Goal: Transaction & Acquisition: Purchase product/service

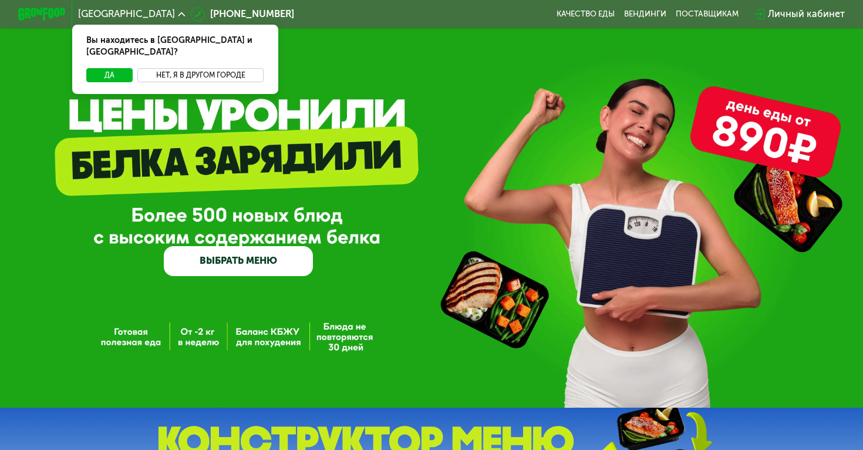
click at [179, 68] on button "Нет, я в другом городе" at bounding box center [200, 75] width 126 height 15
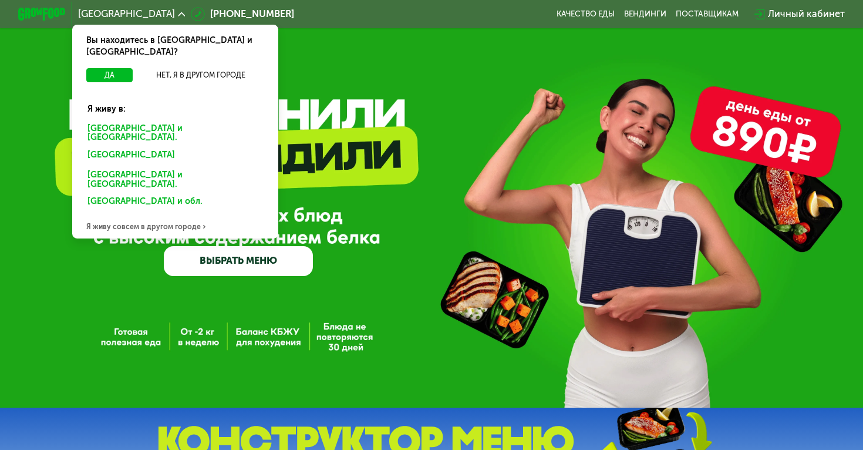
click at [164, 147] on div "[GEOGRAPHIC_DATA] и [GEOGRAPHIC_DATA]." at bounding box center [172, 156] width 187 height 19
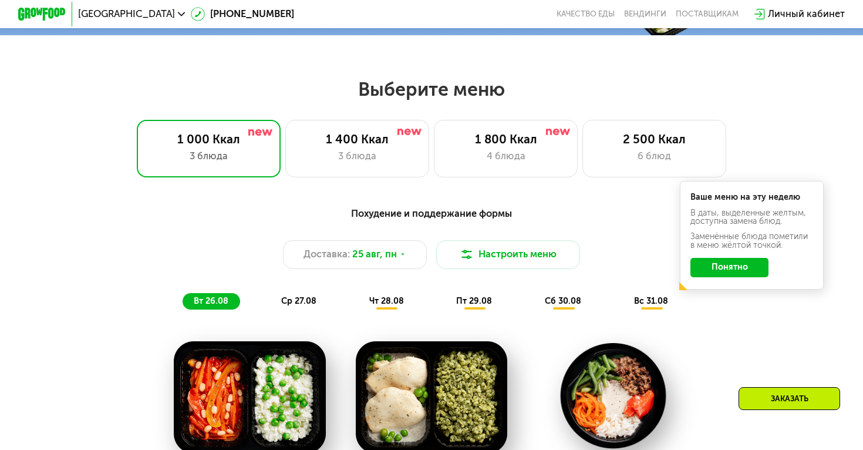
scroll to position [458, 0]
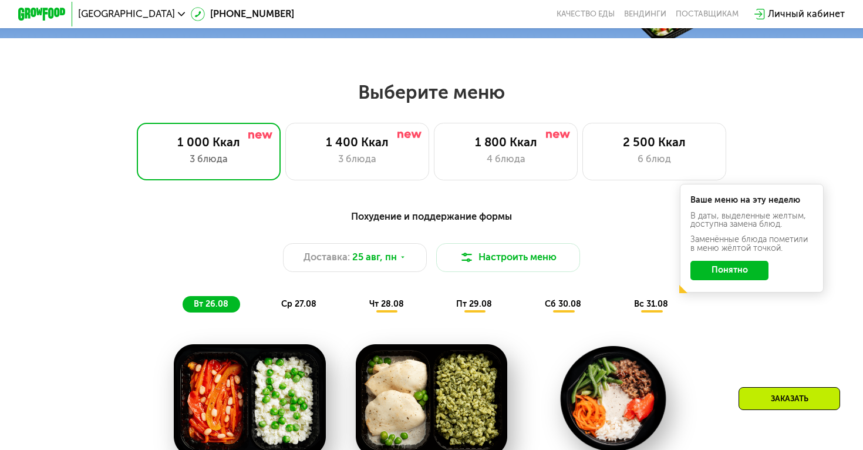
click at [727, 266] on button "Понятно" at bounding box center [730, 270] width 78 height 19
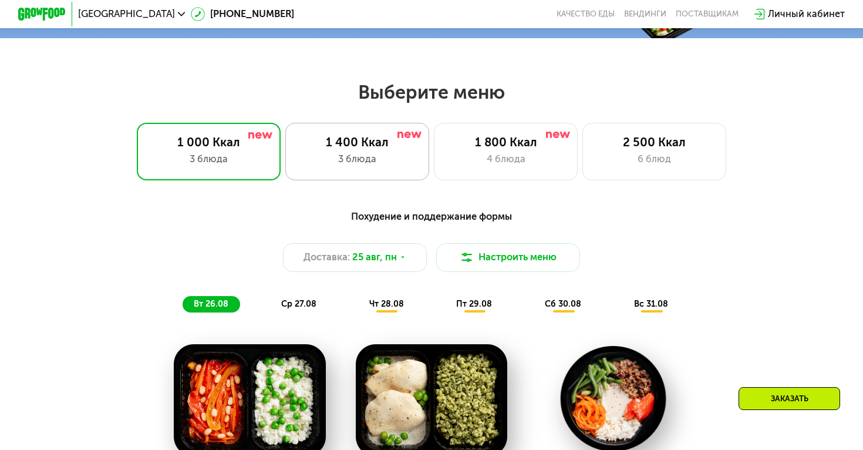
click at [383, 144] on div "1 400 Ккал" at bounding box center [357, 142] width 119 height 15
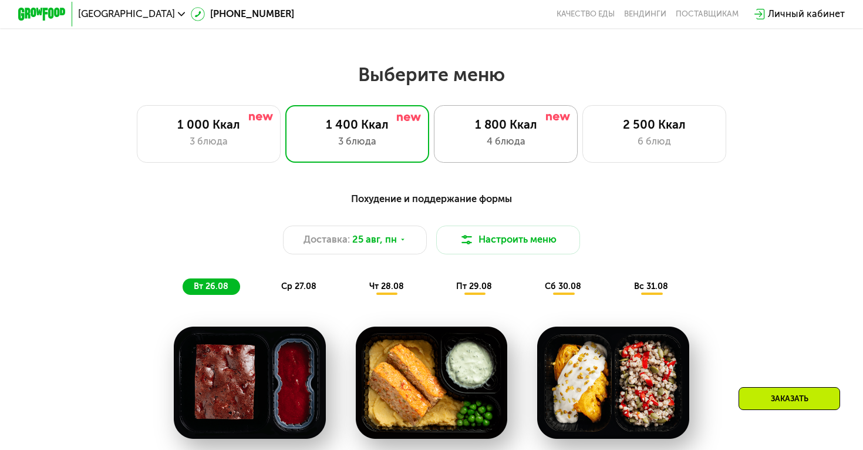
scroll to position [480, 0]
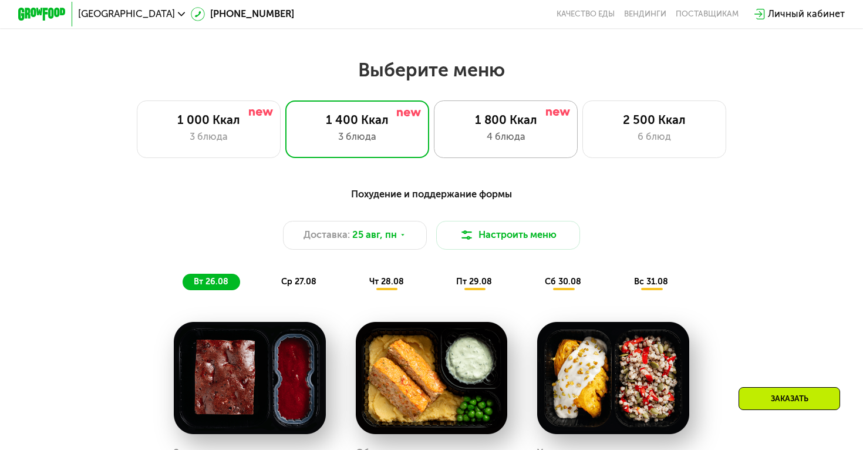
click at [583, 127] on div "1 800 Ккал 4 блюда" at bounding box center [655, 129] width 144 height 58
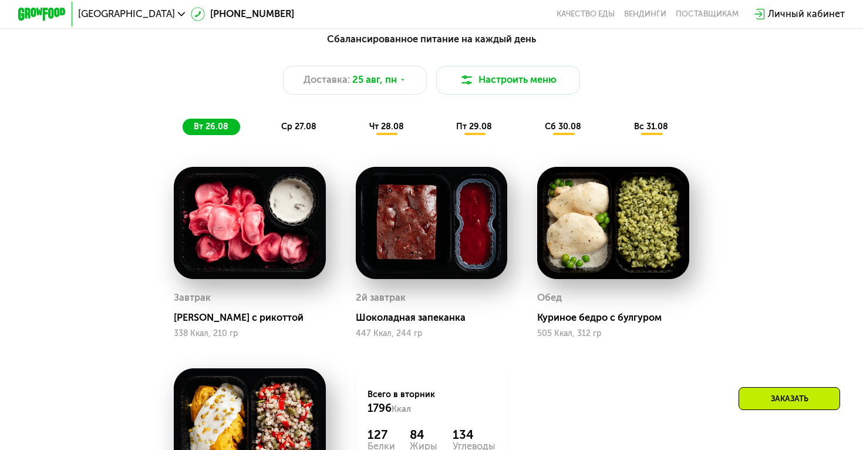
scroll to position [634, 0]
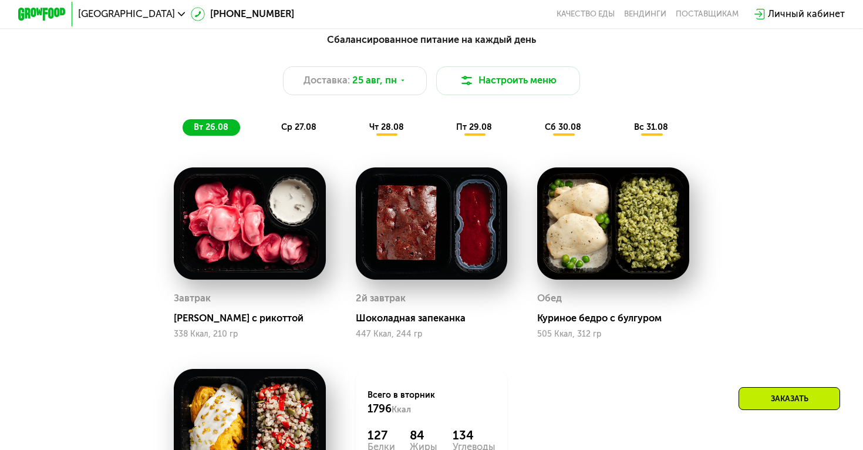
click at [291, 126] on span "ср 27.08" at bounding box center [298, 127] width 35 height 10
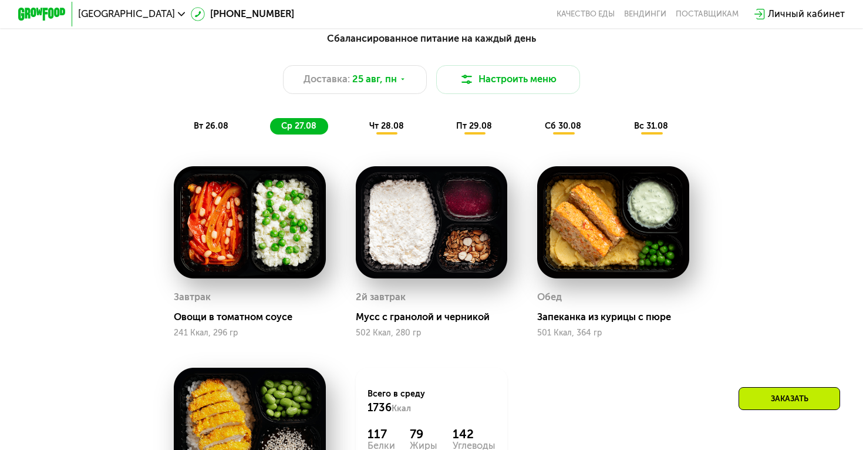
scroll to position [607, 0]
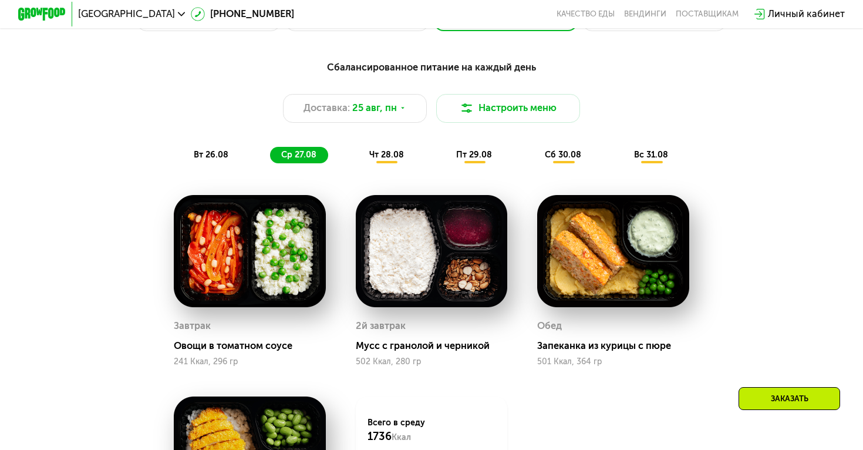
click at [446, 149] on div "чт 28.08" at bounding box center [475, 155] width 59 height 17
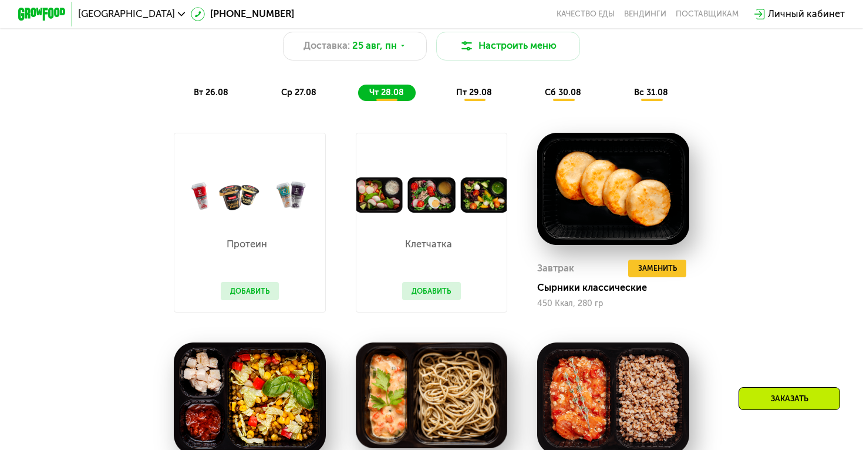
scroll to position [664, 0]
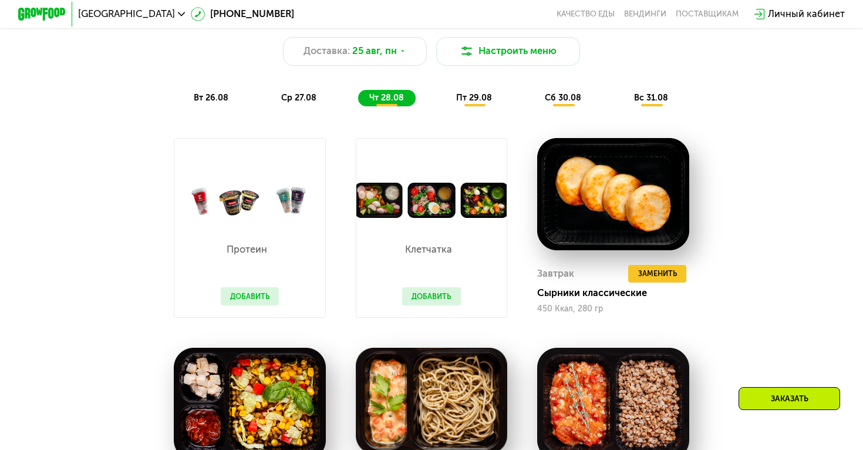
click at [472, 94] on span "пт 29.08" at bounding box center [474, 98] width 36 height 10
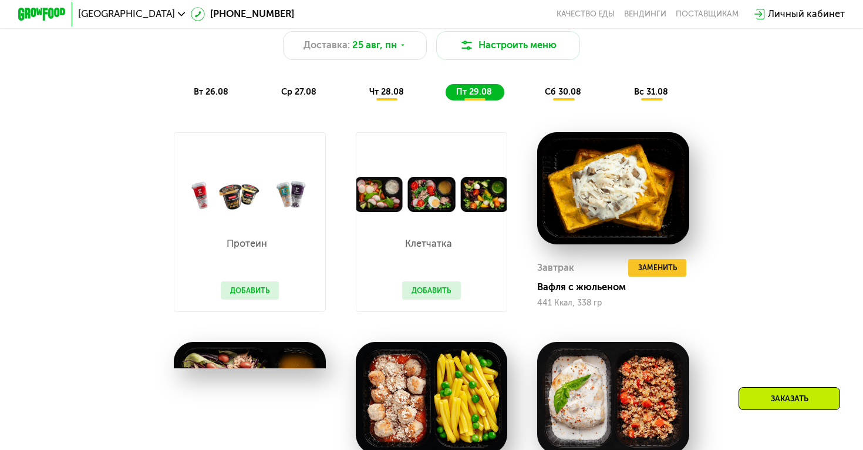
scroll to position [650, 0]
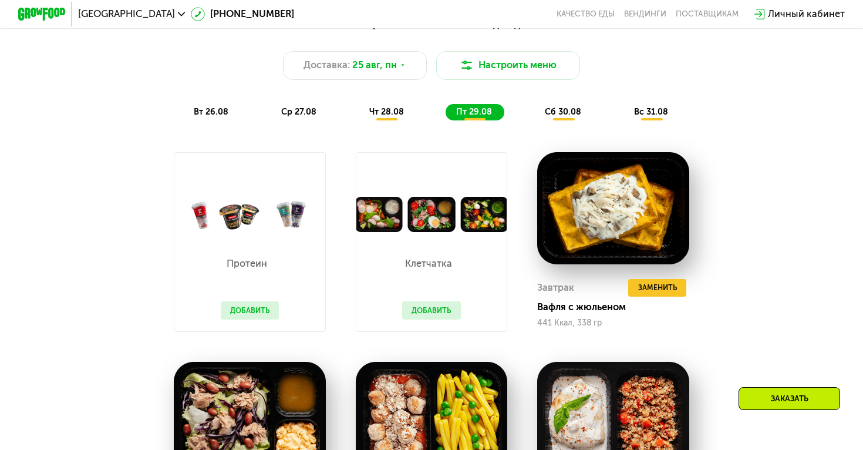
click at [547, 112] on span "сб 30.08" at bounding box center [563, 112] width 36 height 10
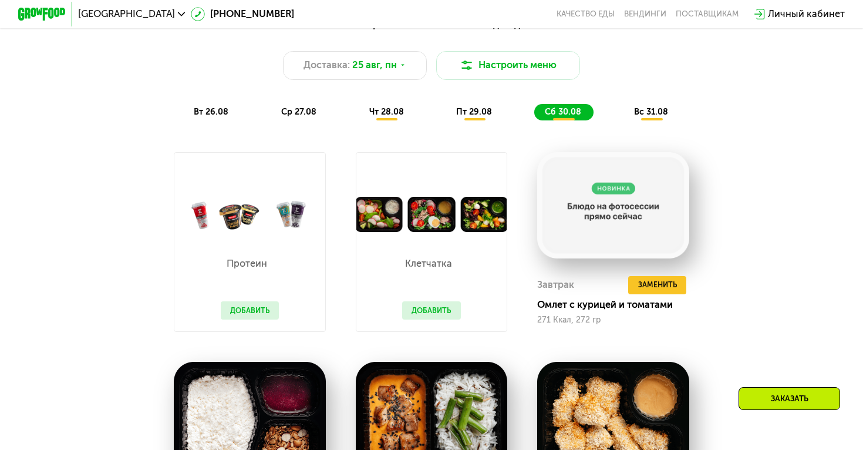
click at [270, 117] on div "вт 26.08" at bounding box center [299, 112] width 58 height 17
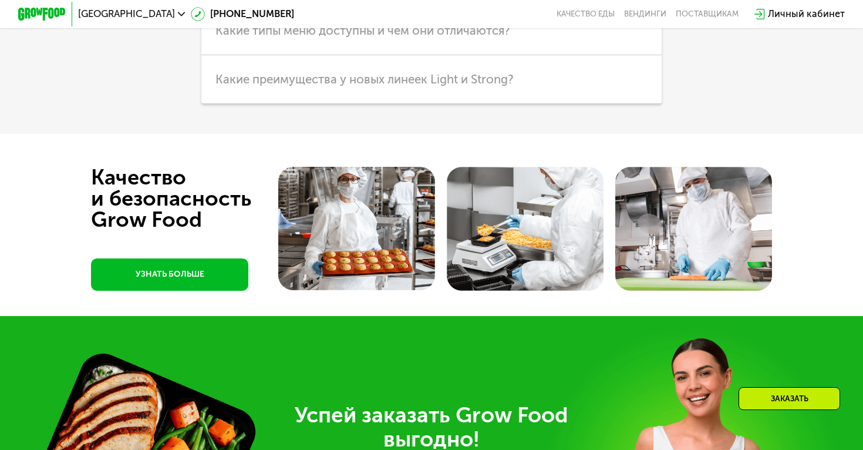
scroll to position [3196, 0]
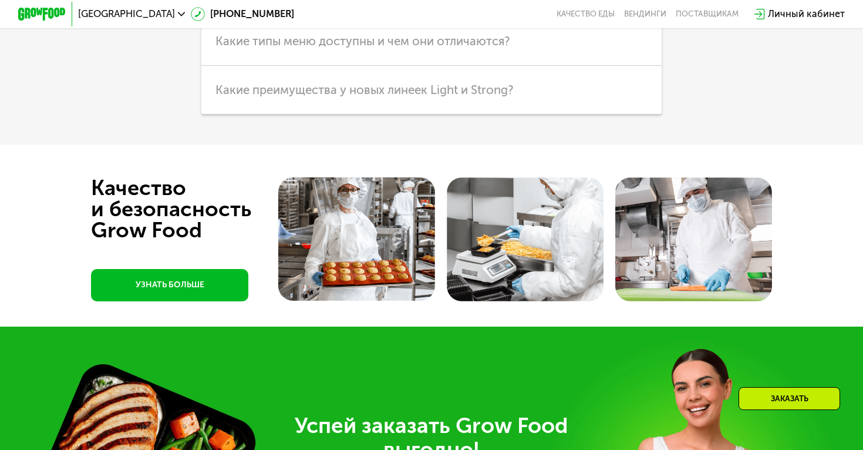
click at [335, 211] on img at bounding box center [356, 239] width 157 height 124
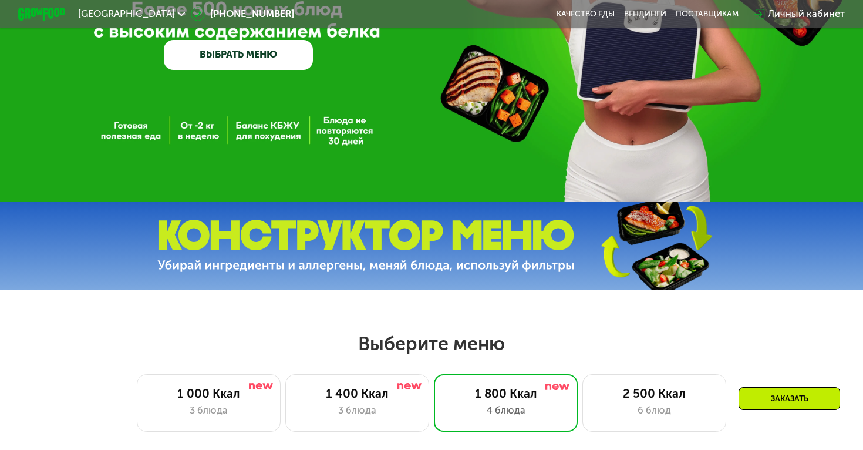
scroll to position [0, 0]
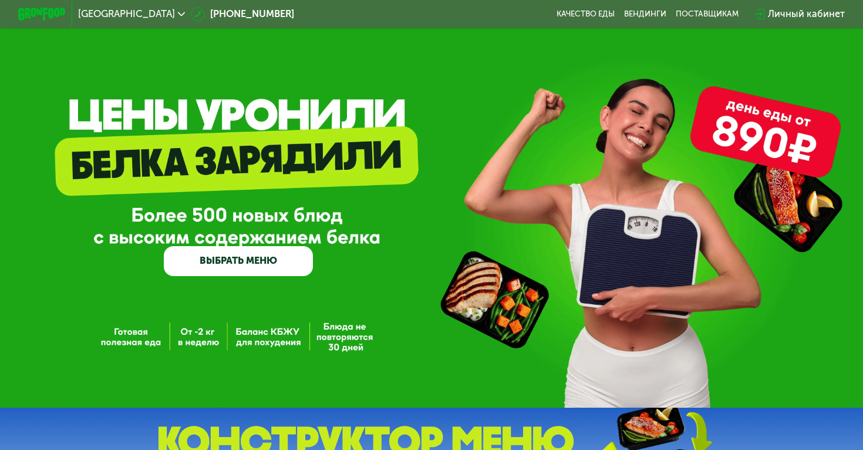
click at [281, 264] on link "ВЫБРАТЬ МЕНЮ" at bounding box center [238, 261] width 149 height 30
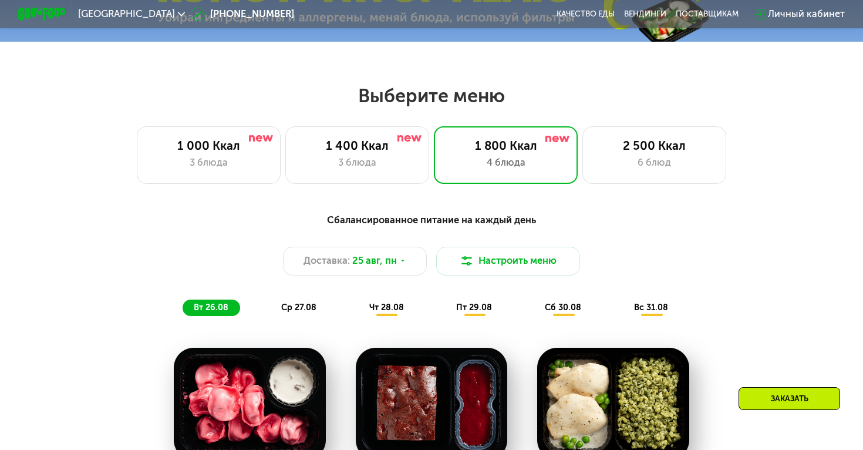
scroll to position [509, 0]
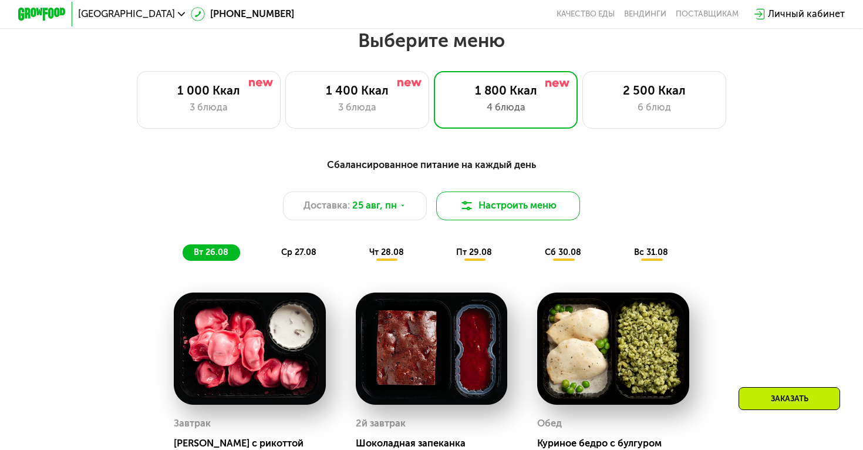
click at [472, 210] on img at bounding box center [467, 206] width 15 height 15
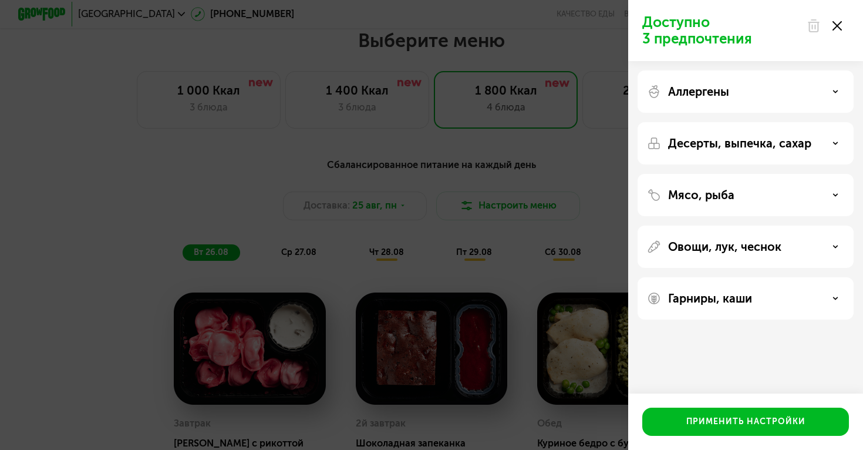
click at [537, 179] on div "Доступно 3 предпочтения Аллергены Десерты, выпечка, сахар Мясо, рыба Овощи, лук…" at bounding box center [431, 225] width 863 height 450
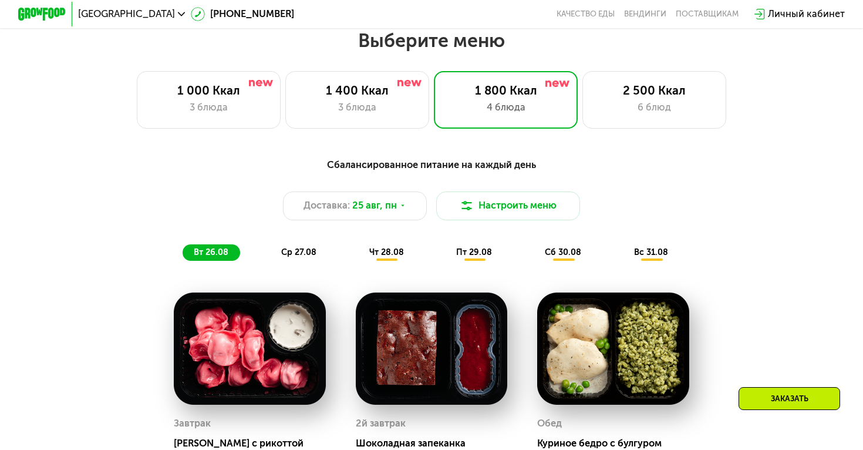
click at [775, 393] on div "Заказать" at bounding box center [790, 398] width 102 height 23
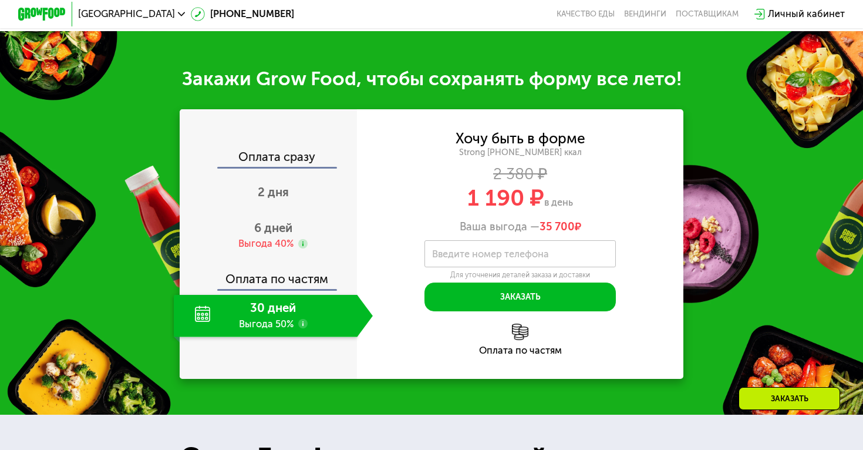
scroll to position [1253, 0]
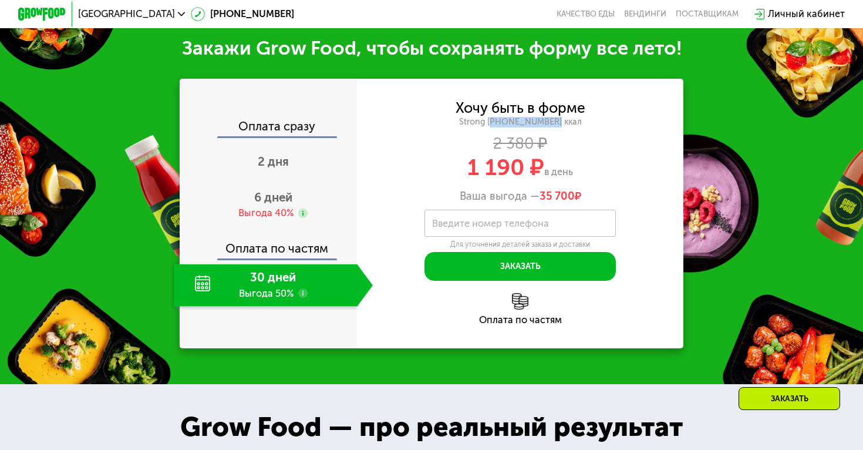
drag, startPoint x: 507, startPoint y: 125, endPoint x: 564, endPoint y: 124, distance: 57.6
click at [564, 124] on div "Strong 1800 ~1800 ккал" at bounding box center [520, 122] width 326 height 11
click at [610, 157] on div "1 190 ₽ в день" at bounding box center [520, 167] width 326 height 23
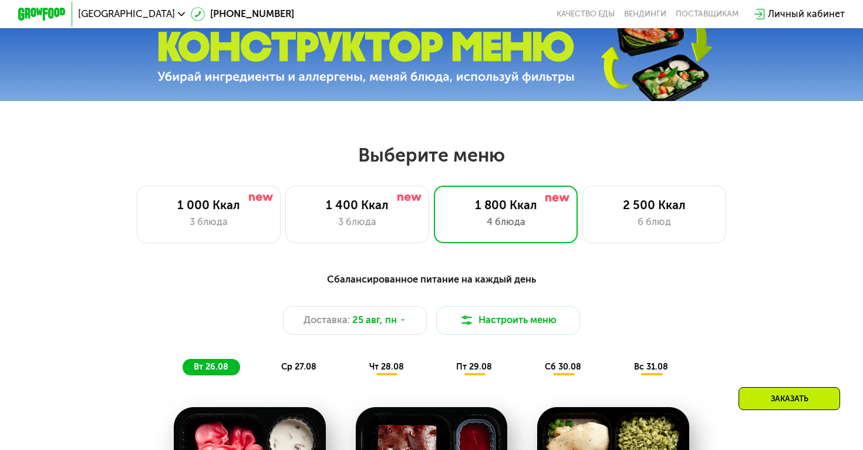
scroll to position [399, 0]
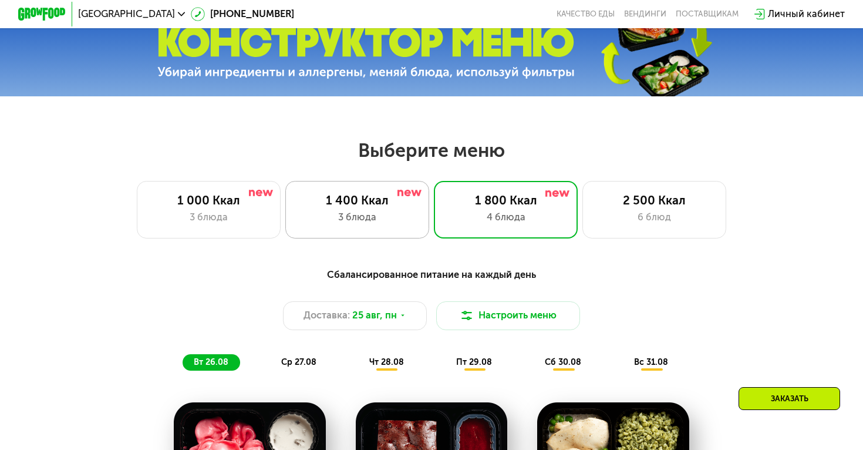
click at [393, 214] on div "3 блюда" at bounding box center [357, 217] width 119 height 15
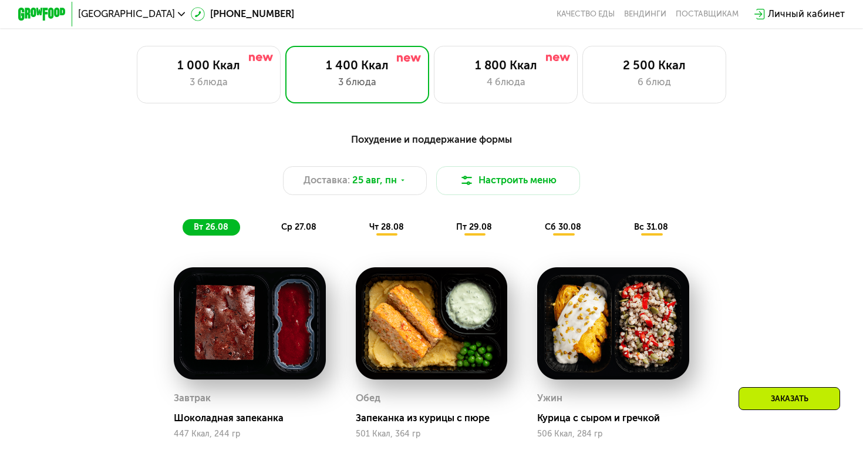
scroll to position [533, 0]
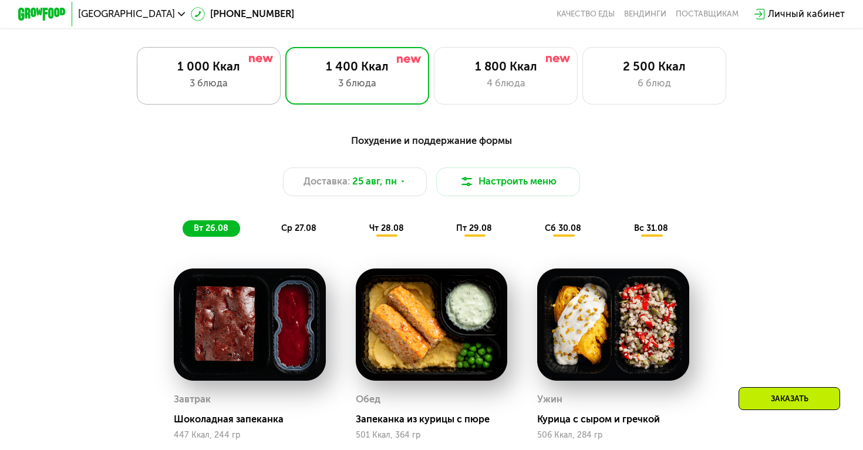
click at [250, 88] on div "3 блюда" at bounding box center [208, 83] width 119 height 15
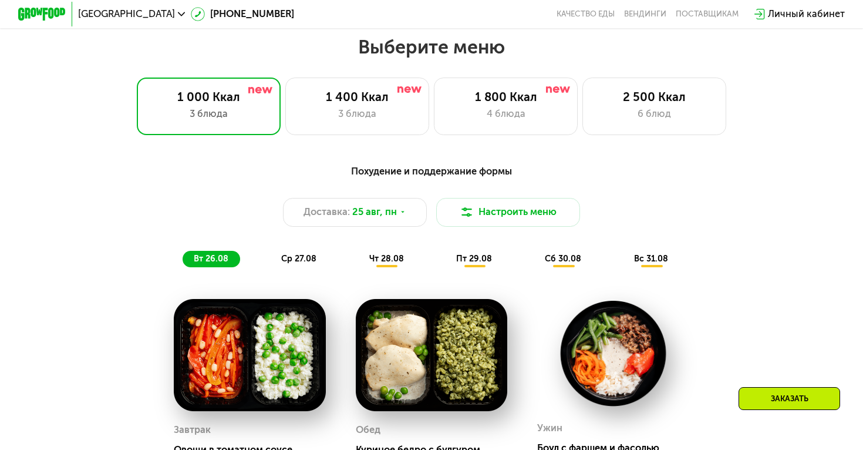
scroll to position [500, 0]
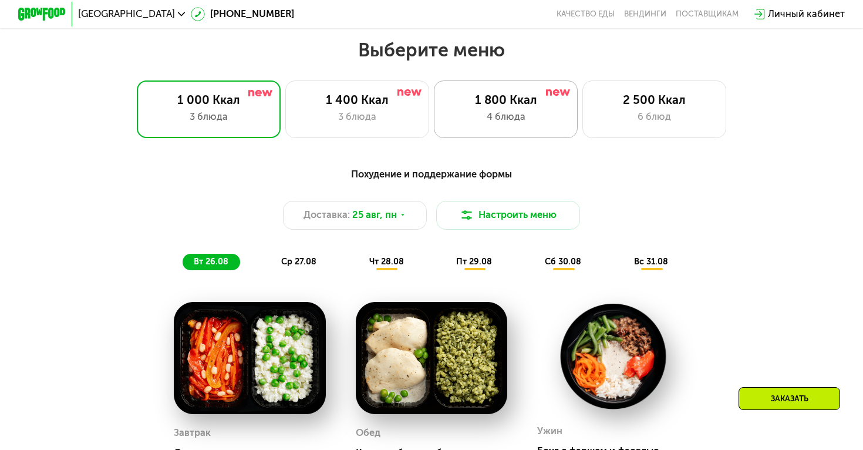
click at [486, 118] on div "4 блюда" at bounding box center [505, 117] width 119 height 15
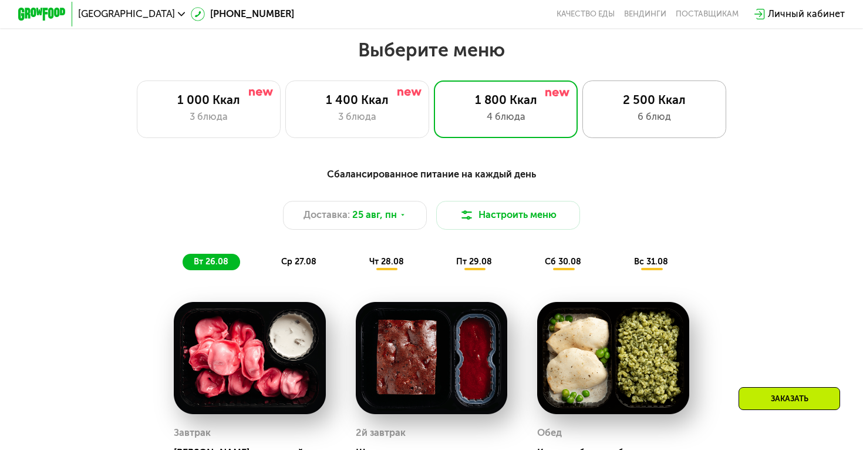
click at [653, 110] on div "6 блюд" at bounding box center [655, 117] width 119 height 15
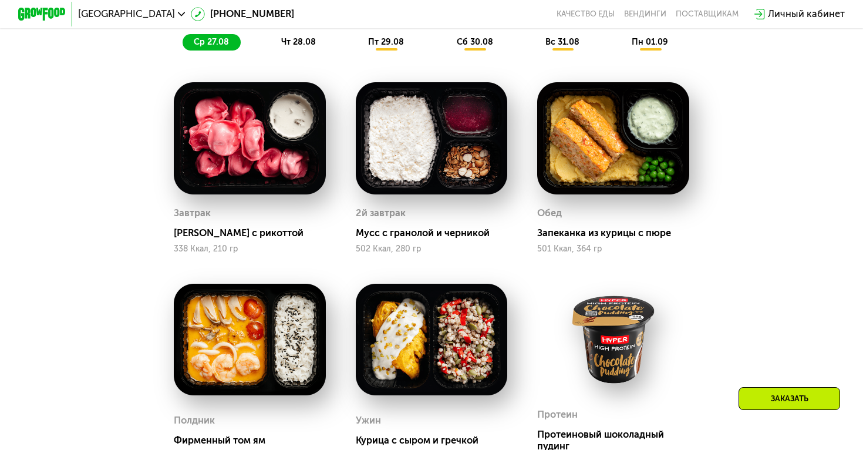
scroll to position [618, 0]
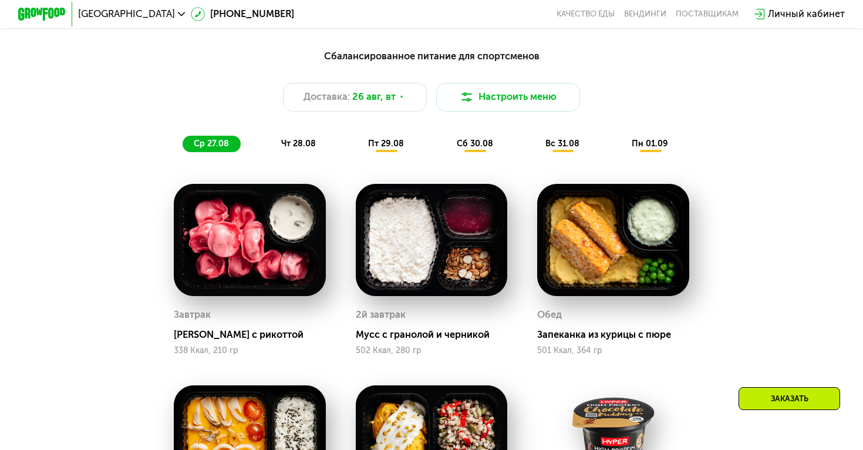
click at [306, 142] on span "чт 28.08" at bounding box center [298, 144] width 35 height 10
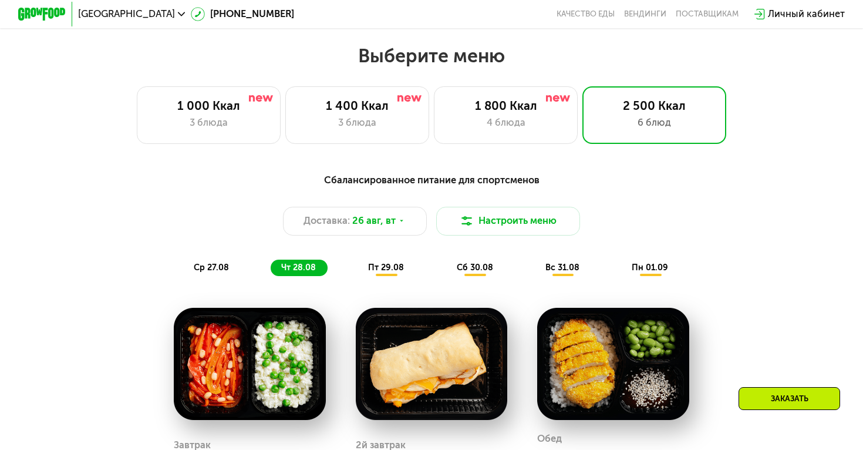
scroll to position [395, 0]
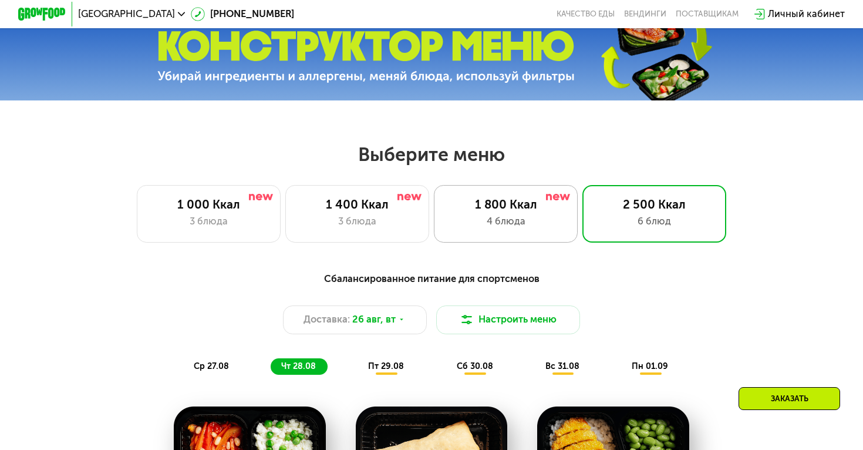
click at [583, 213] on div "1 800 Ккал 4 блюда" at bounding box center [655, 214] width 144 height 58
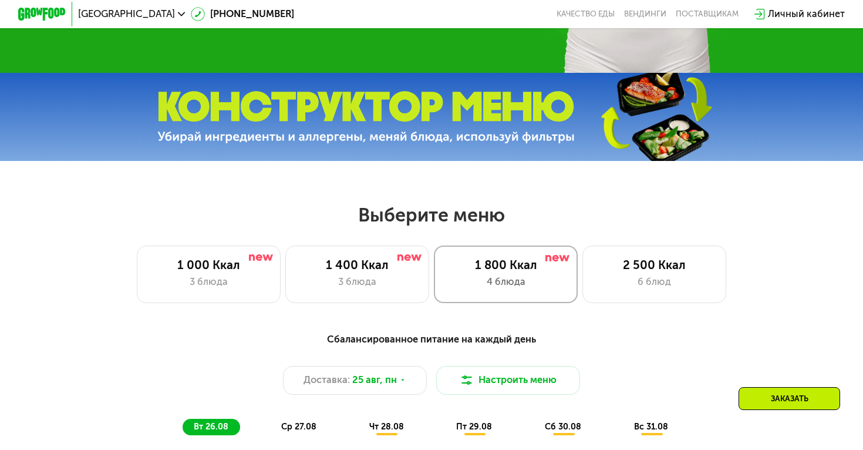
scroll to position [0, 0]
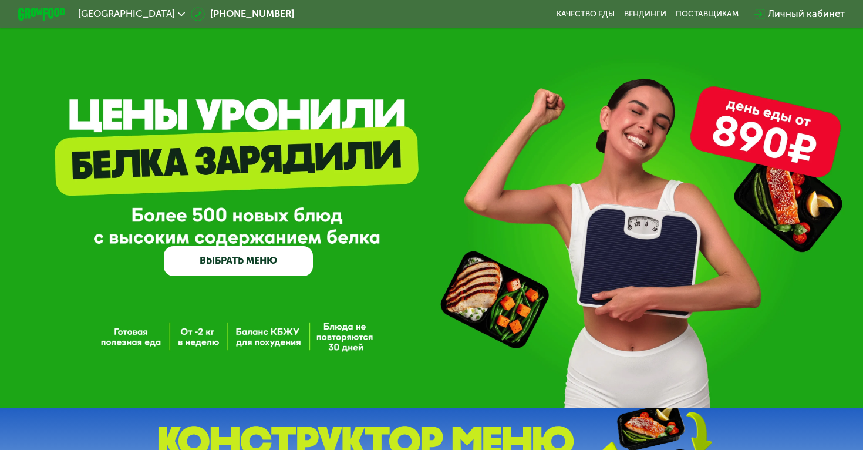
click at [250, 267] on link "ВЫБРАТЬ МЕНЮ" at bounding box center [238, 261] width 149 height 30
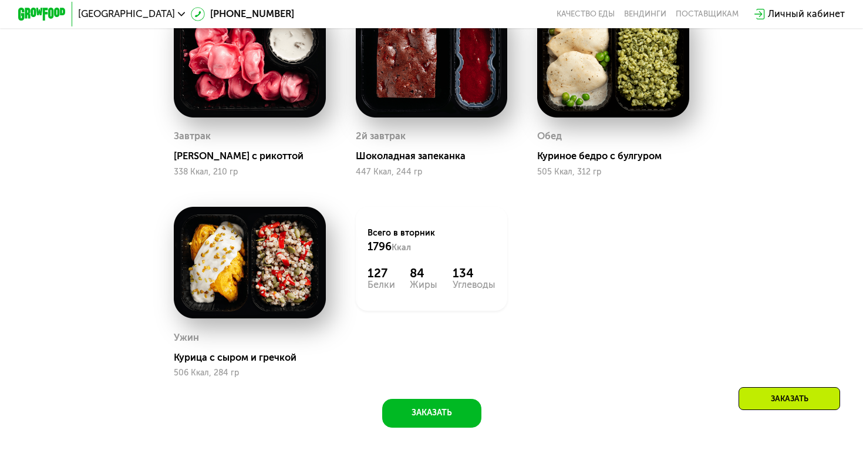
scroll to position [831, 0]
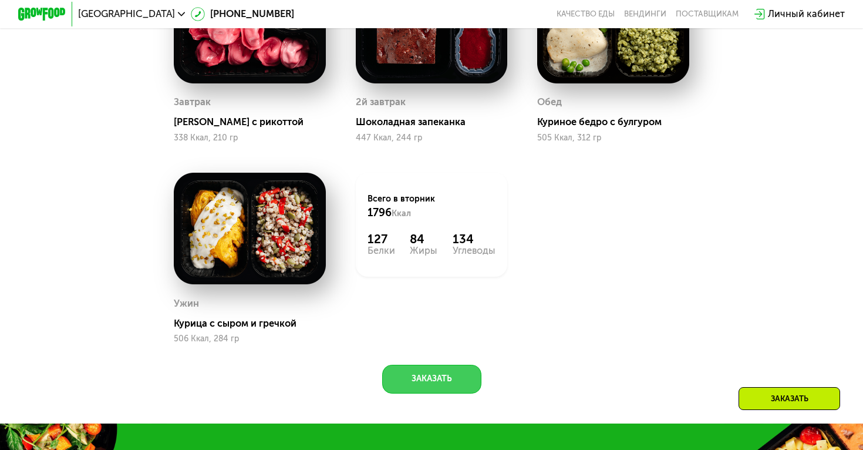
click at [400, 378] on button "Заказать" at bounding box center [431, 379] width 99 height 29
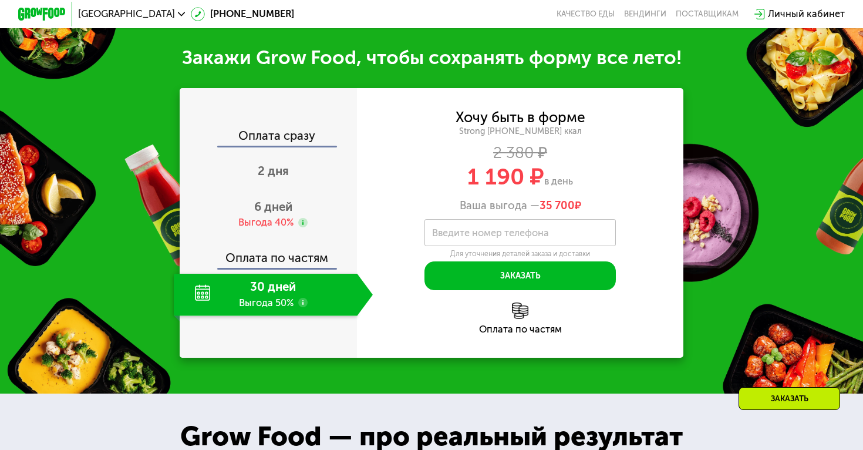
scroll to position [1253, 0]
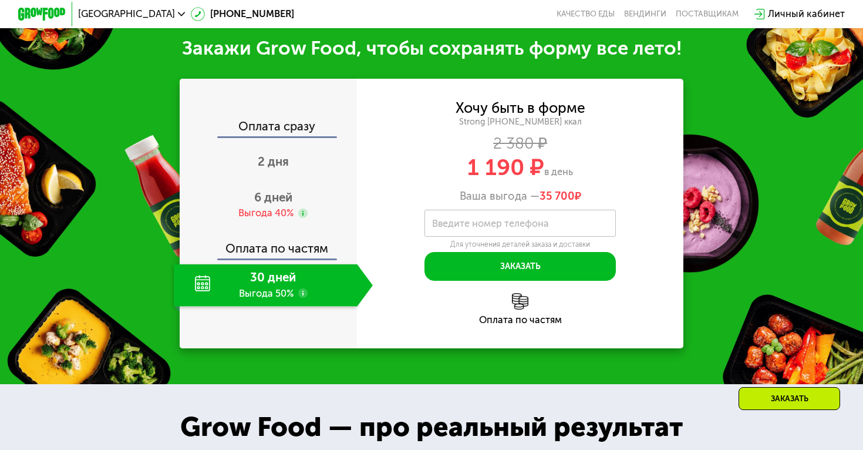
click at [274, 251] on div "Оплата по частям" at bounding box center [269, 245] width 176 height 28
click at [302, 294] on use at bounding box center [302, 292] width 9 height 9
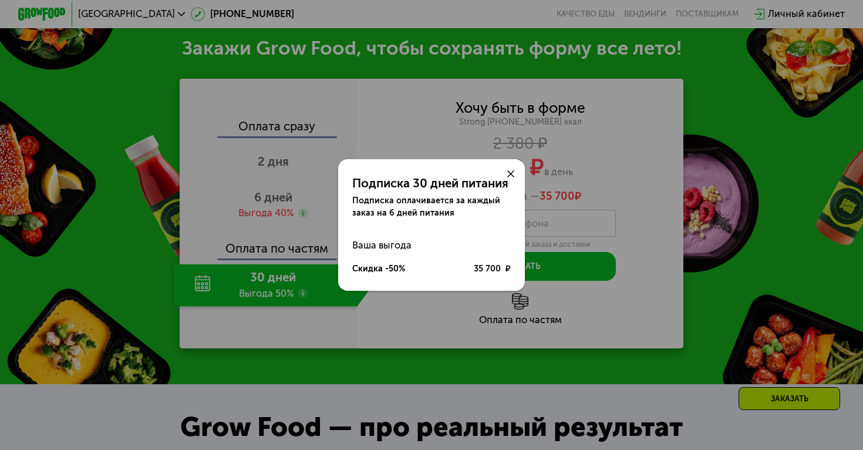
click at [327, 324] on div "Подписка 30 дней питания Подписка оплачивается за каждый заказ на 6 дней питани…" at bounding box center [431, 225] width 863 height 450
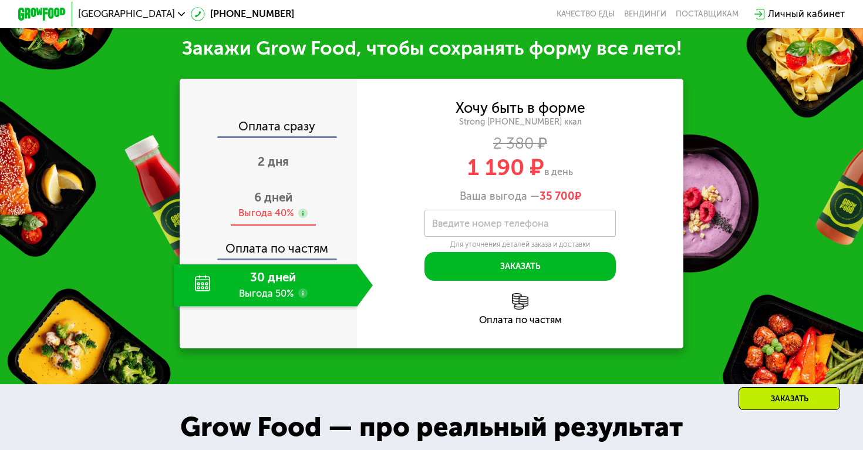
click at [309, 196] on div "6 дней Выгода 40%" at bounding box center [273, 205] width 199 height 42
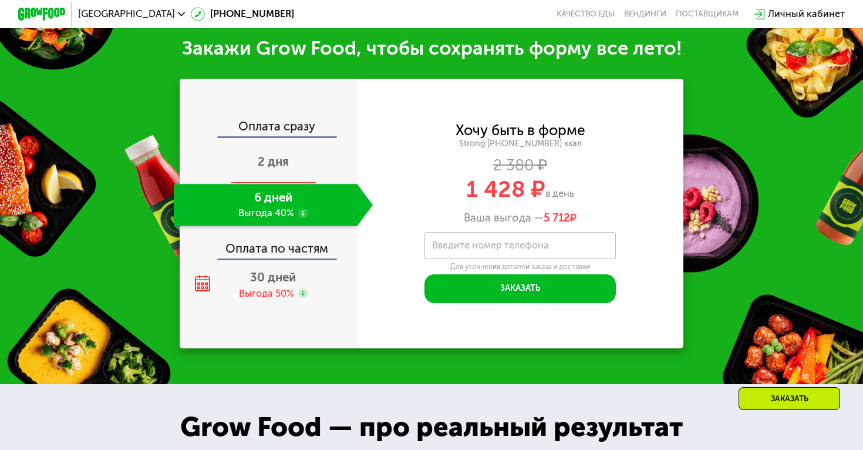
click at [304, 162] on div "2 дня" at bounding box center [273, 163] width 199 height 42
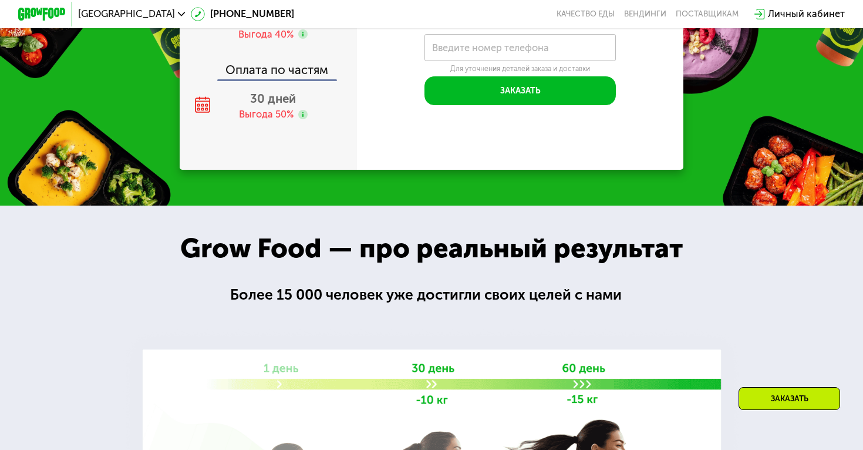
scroll to position [1252, 0]
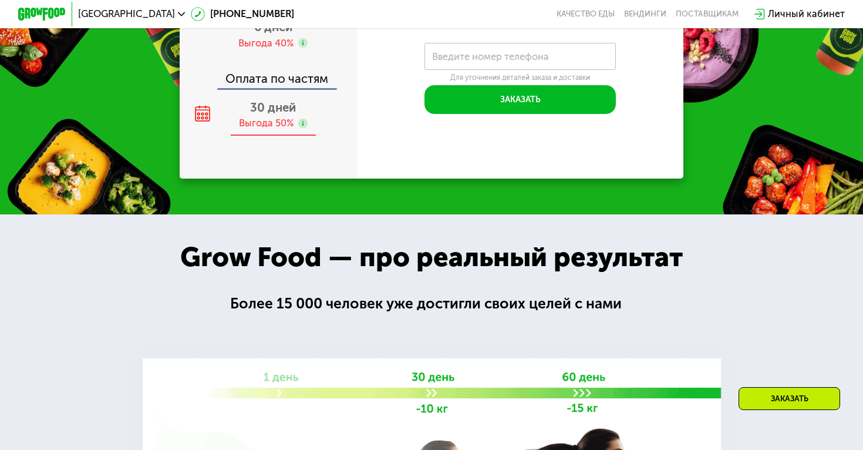
click at [322, 136] on div "30 дней Выгода 50%" at bounding box center [273, 116] width 199 height 42
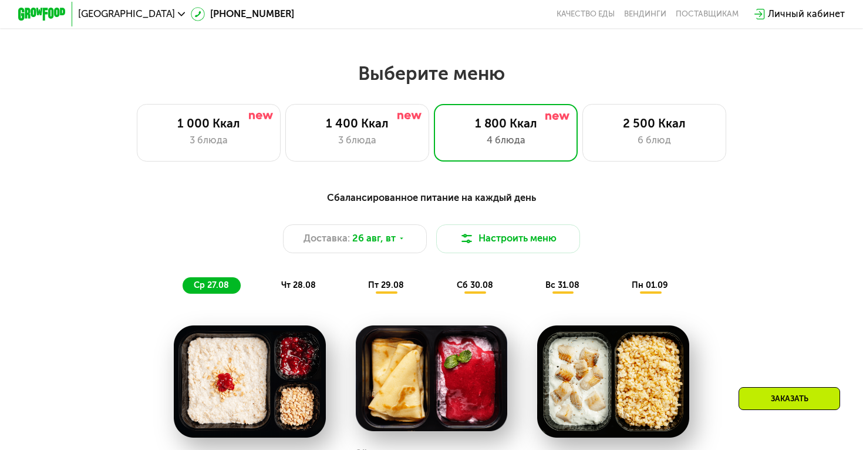
scroll to position [471, 0]
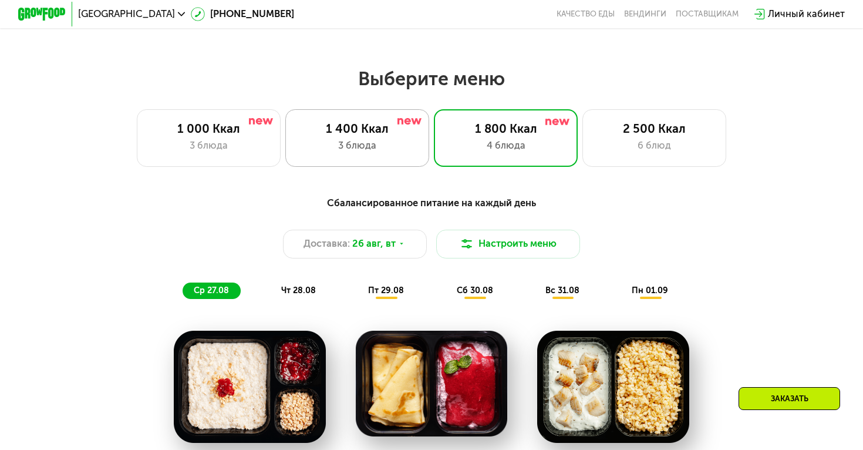
click at [434, 137] on div "1 400 Ккал 3 блюда" at bounding box center [506, 138] width 144 height 58
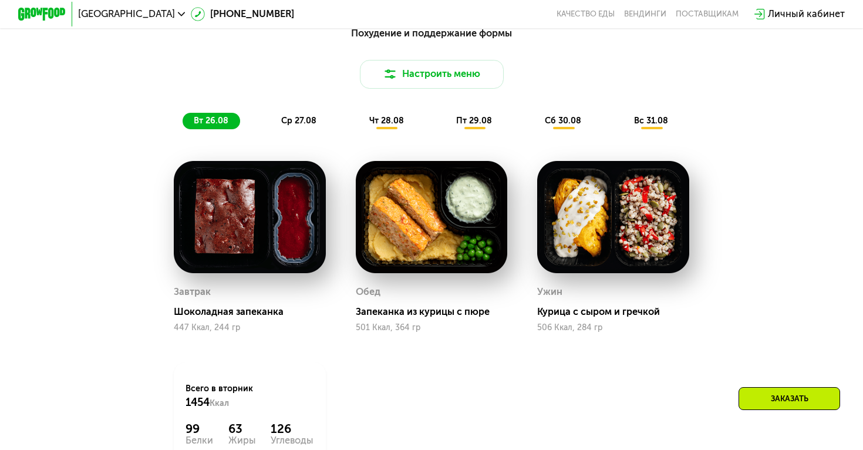
scroll to position [642, 0]
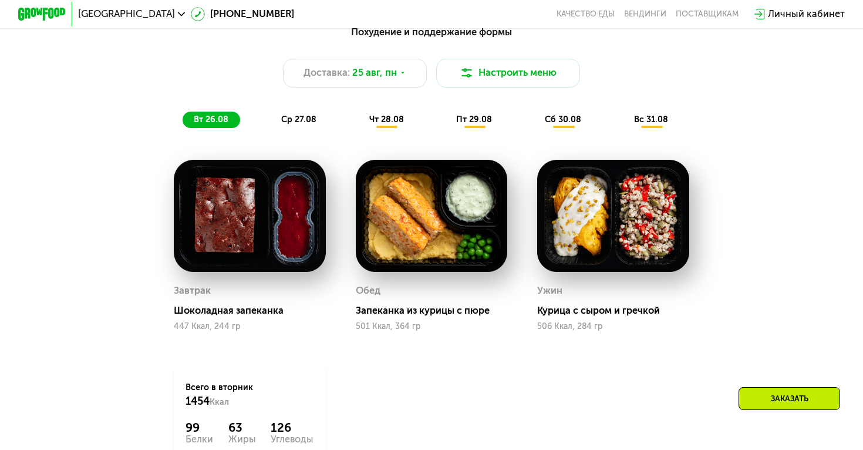
click at [293, 118] on span "ср 27.08" at bounding box center [298, 120] width 35 height 10
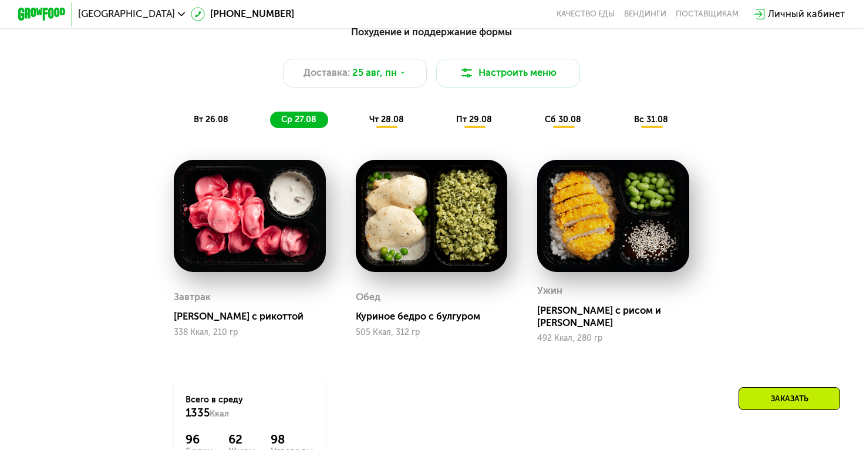
click at [381, 117] on span "чт 28.08" at bounding box center [386, 120] width 35 height 10
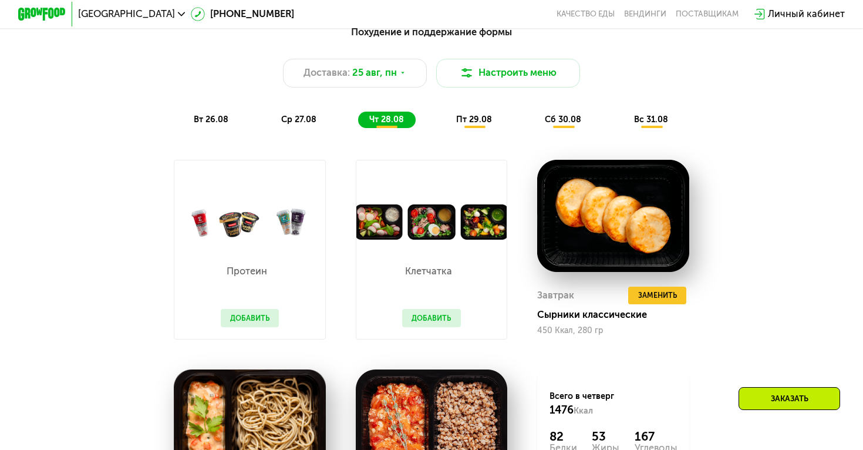
click at [475, 118] on span "пт 29.08" at bounding box center [474, 120] width 36 height 10
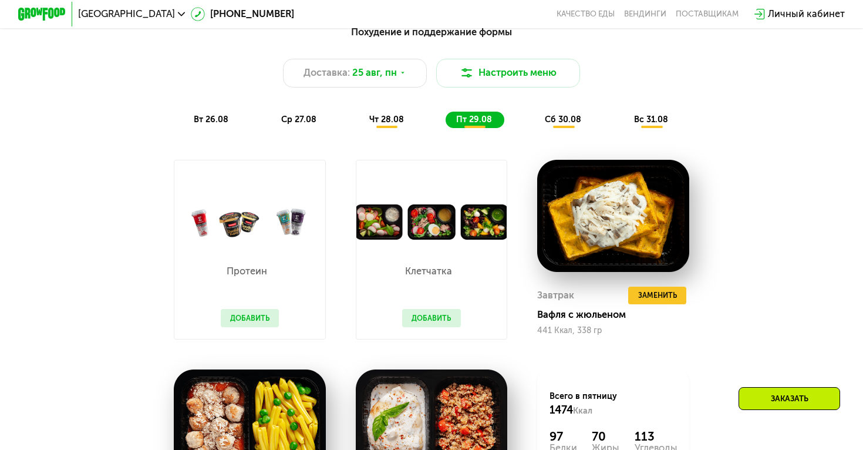
click at [553, 119] on span "сб 30.08" at bounding box center [563, 120] width 36 height 10
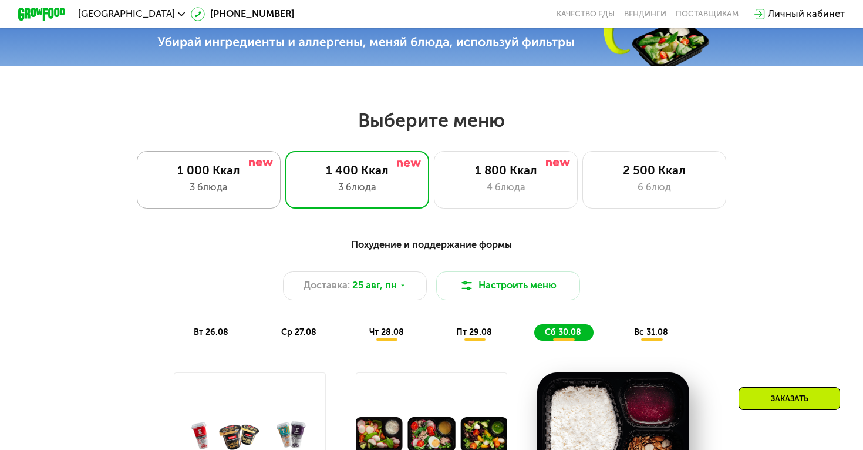
scroll to position [426, 0]
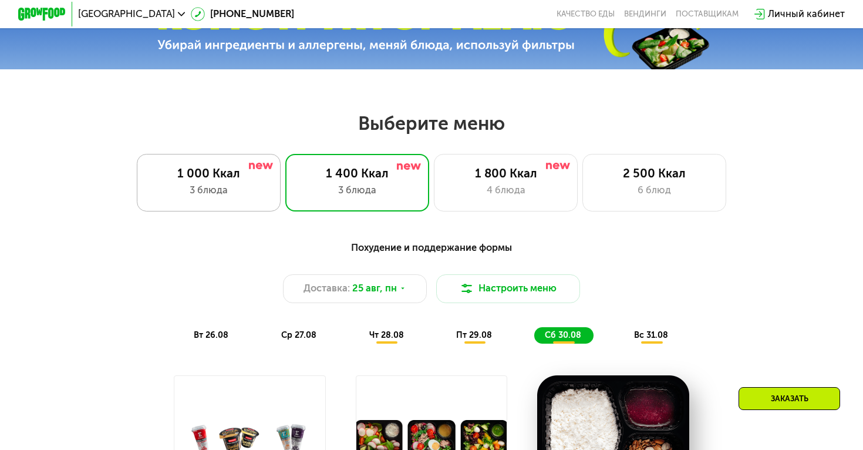
click at [230, 188] on div "3 блюда" at bounding box center [208, 190] width 119 height 15
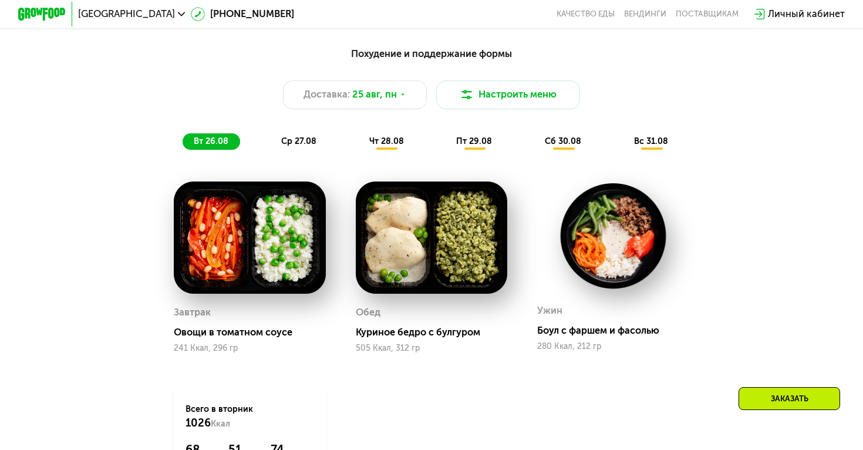
scroll to position [628, 0]
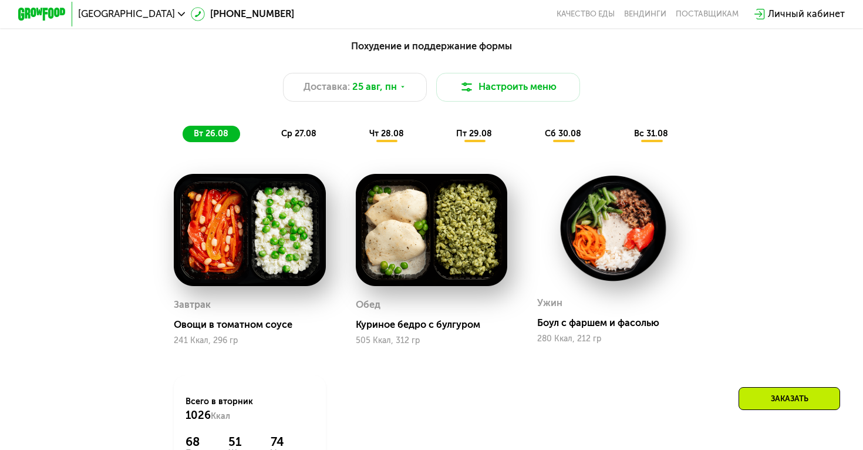
click at [283, 122] on div "Похудение и поддержание формы Доставка: 25 авг, пн Настроить меню вт 26.08 ср 2…" at bounding box center [432, 91] width 710 height 104
click at [291, 130] on span "ср 27.08" at bounding box center [298, 134] width 35 height 10
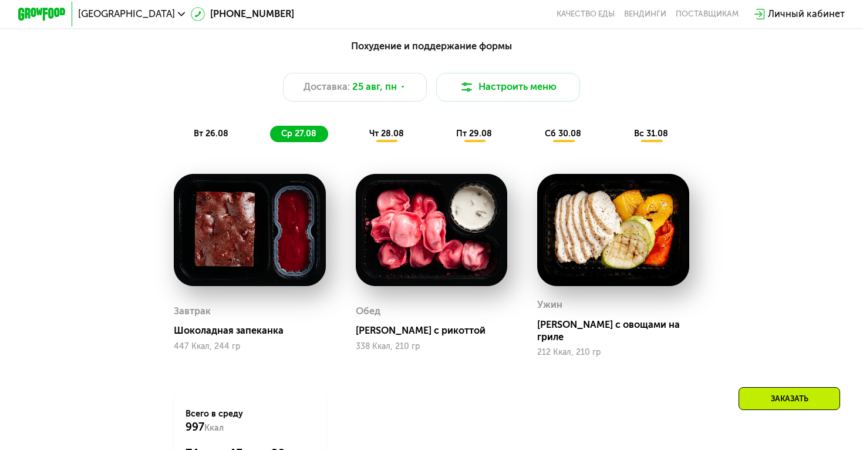
click at [396, 136] on span "чт 28.08" at bounding box center [386, 134] width 35 height 10
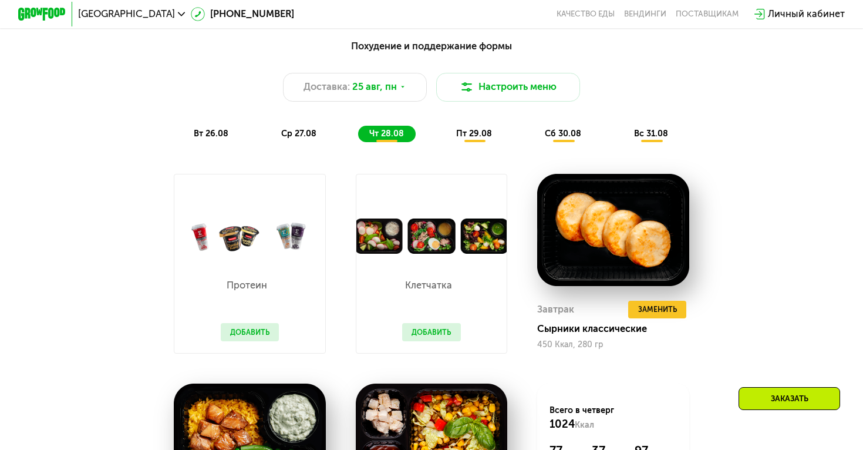
click at [441, 128] on div "вт 26.08 ср 27.08 чт 28.08 пт 29.08 сб 30.08 вс 31.08" at bounding box center [431, 134] width 497 height 17
click at [488, 137] on span "пт 29.08" at bounding box center [474, 134] width 36 height 10
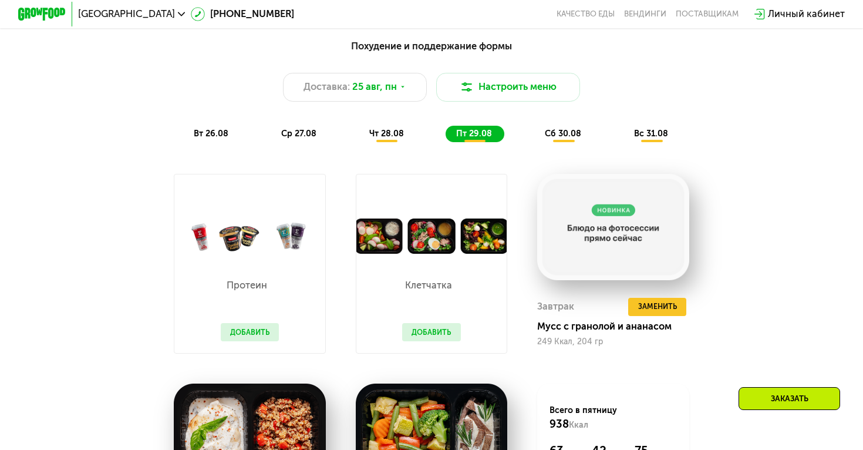
click at [253, 331] on button "Добавить" at bounding box center [250, 332] width 59 height 18
click at [276, 327] on div "Напиток Exponenta High-pro черника-земляника 179 ₽ Добавить" at bounding box center [210, 267] width 210 height 213
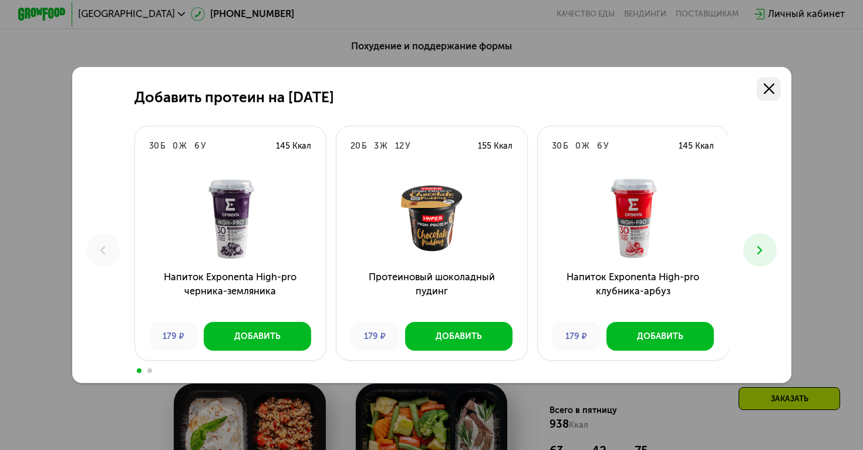
click at [772, 83] on icon at bounding box center [769, 88] width 11 height 11
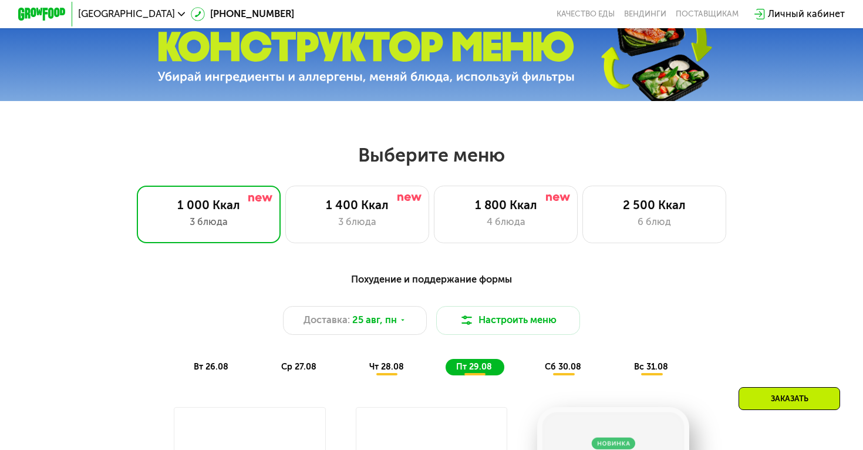
scroll to position [391, 0]
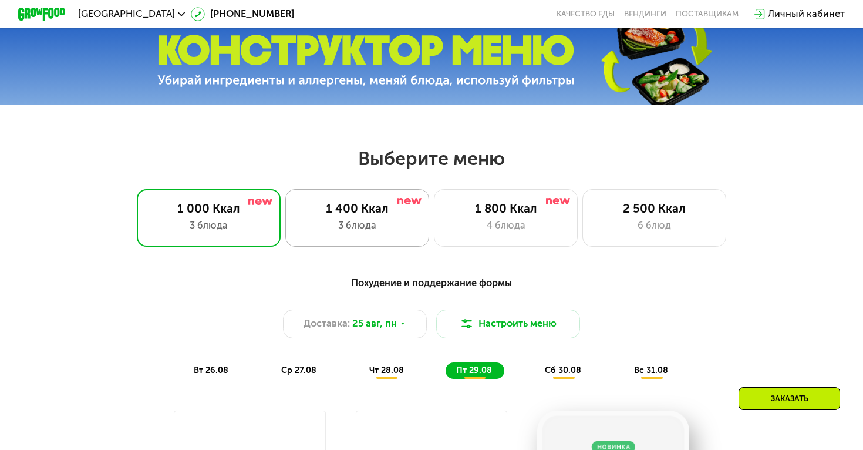
click at [388, 218] on div "3 блюда" at bounding box center [357, 225] width 119 height 15
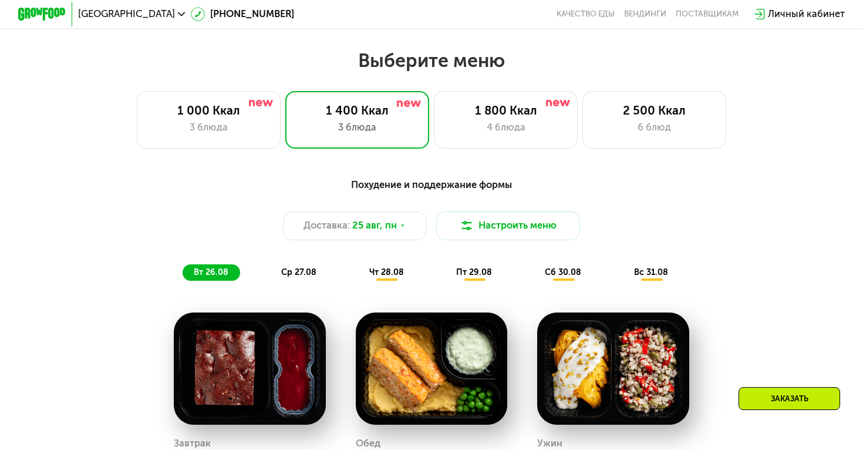
scroll to position [478, 0]
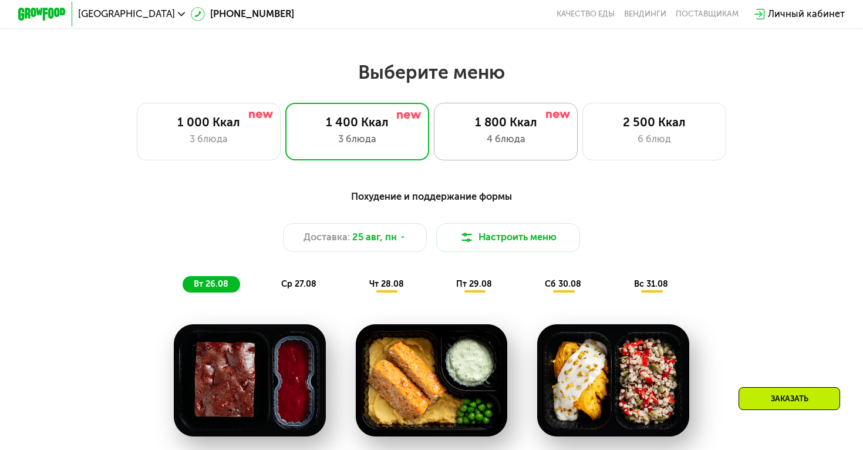
click at [492, 133] on div "4 блюда" at bounding box center [505, 139] width 119 height 15
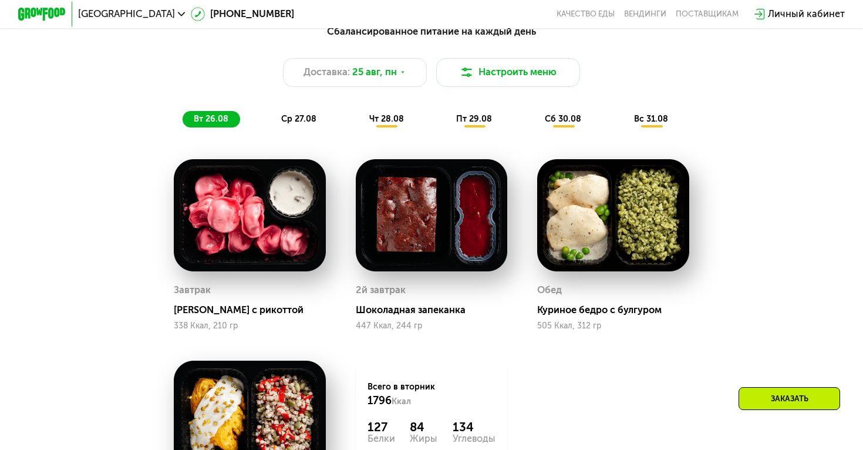
scroll to position [638, 0]
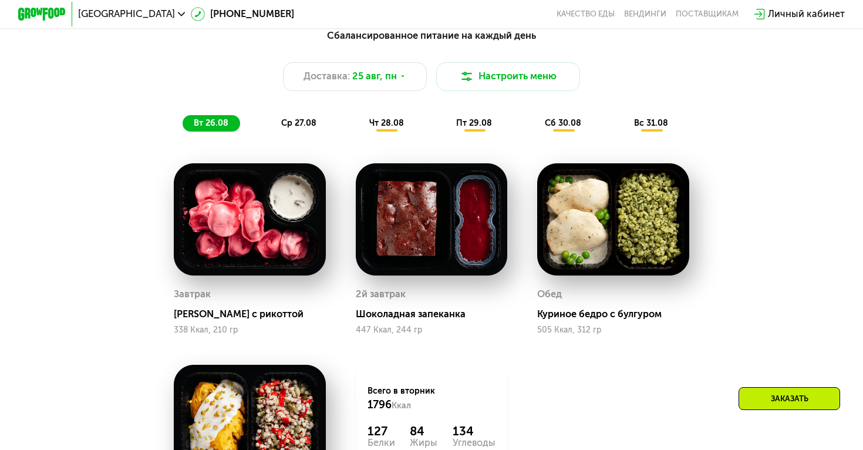
click at [306, 119] on span "ср 27.08" at bounding box center [298, 123] width 35 height 10
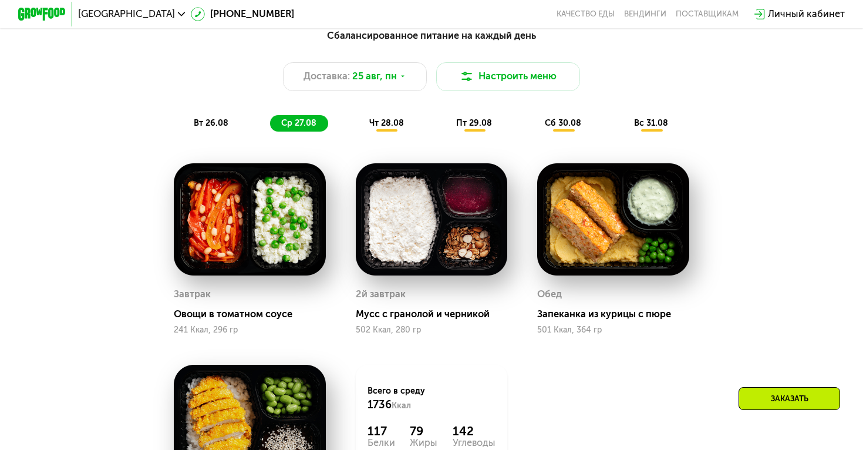
click at [388, 132] on div "Сбалансированное питание на каждый день Доставка: 25 авг, пн Настроить меню вт …" at bounding box center [431, 80] width 724 height 118
click at [388, 125] on span "чт 28.08" at bounding box center [386, 123] width 35 height 10
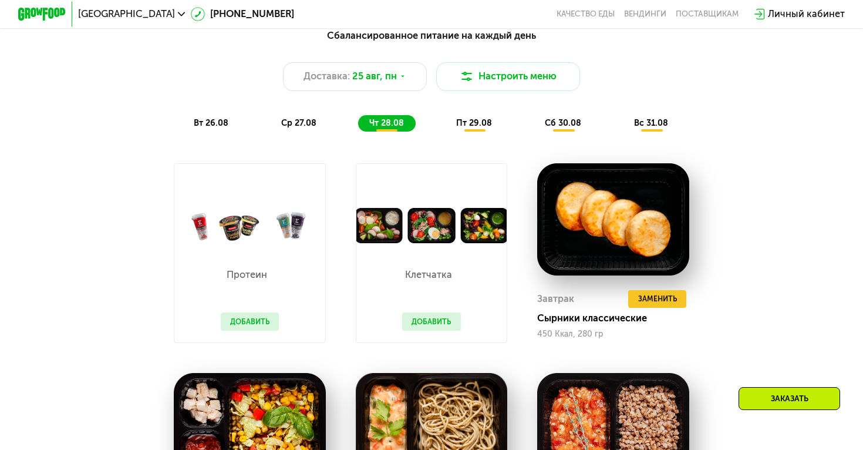
click at [486, 125] on span "пт 29.08" at bounding box center [474, 123] width 36 height 10
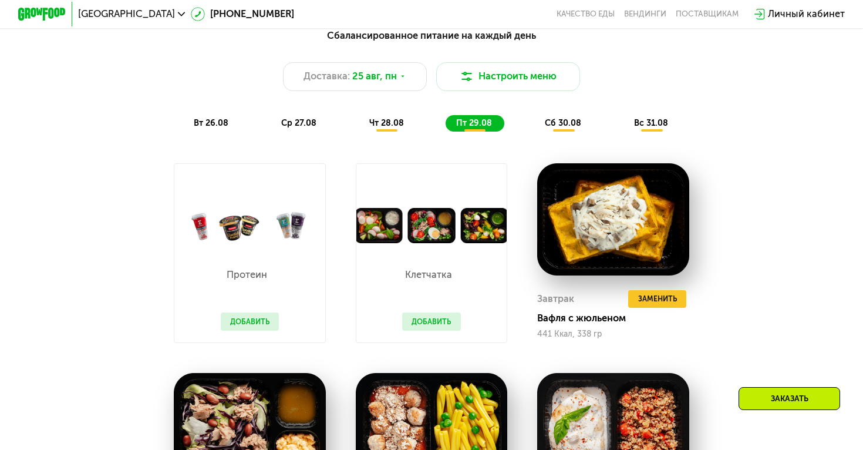
click at [224, 122] on span "вт 26.08" at bounding box center [211, 123] width 35 height 10
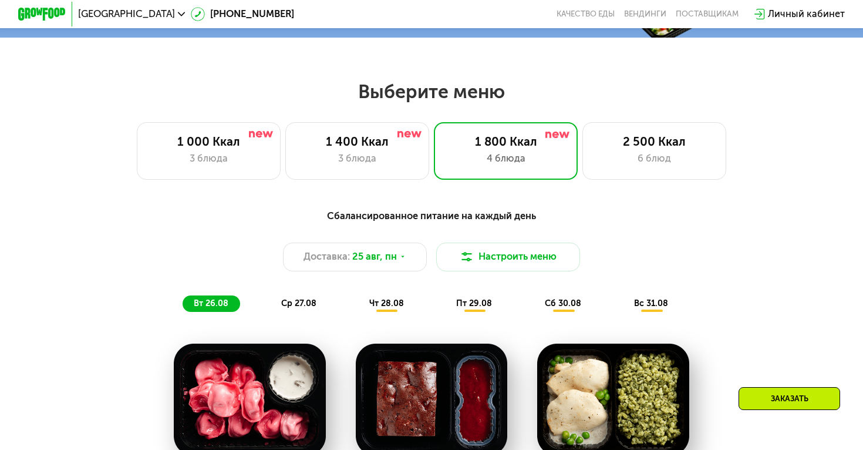
scroll to position [444, 0]
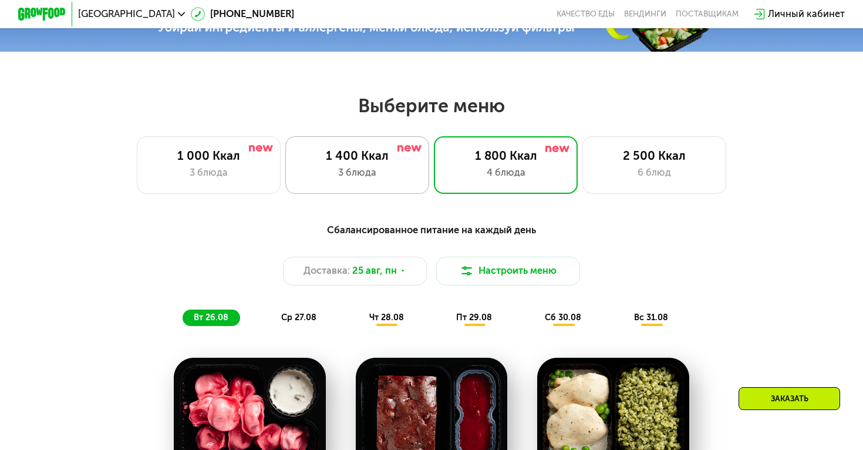
click at [366, 159] on div "1 400 Ккал" at bounding box center [357, 156] width 119 height 15
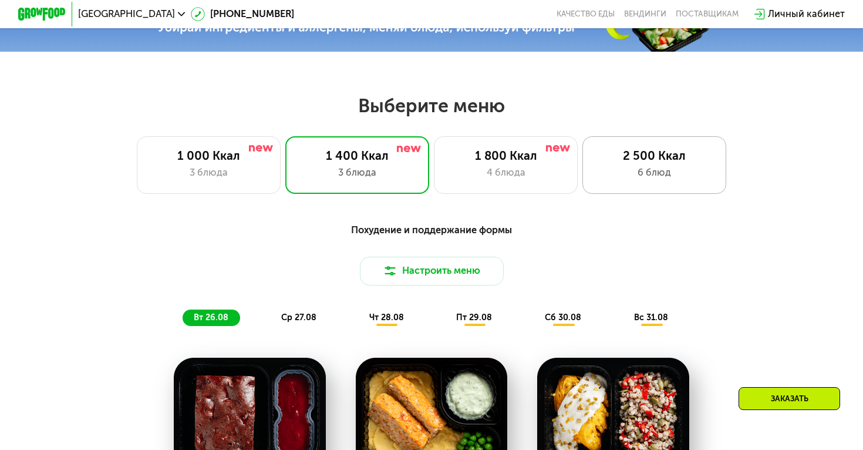
click at [655, 161] on div "2 500 Ккал" at bounding box center [655, 156] width 119 height 15
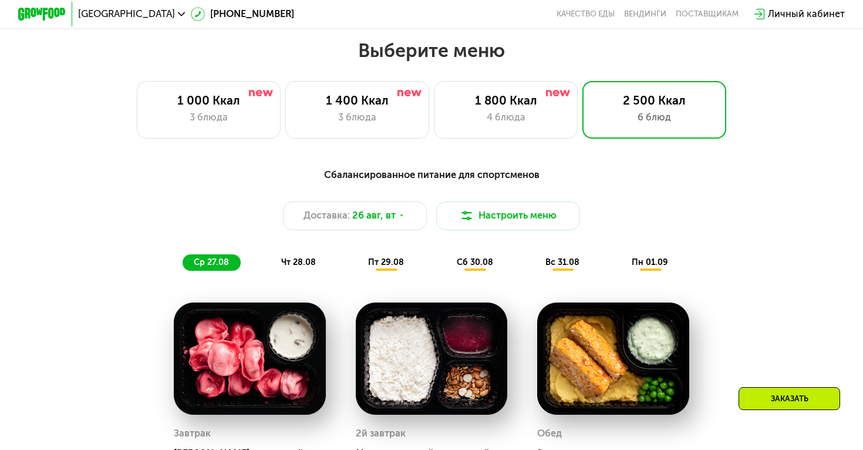
scroll to position [499, 0]
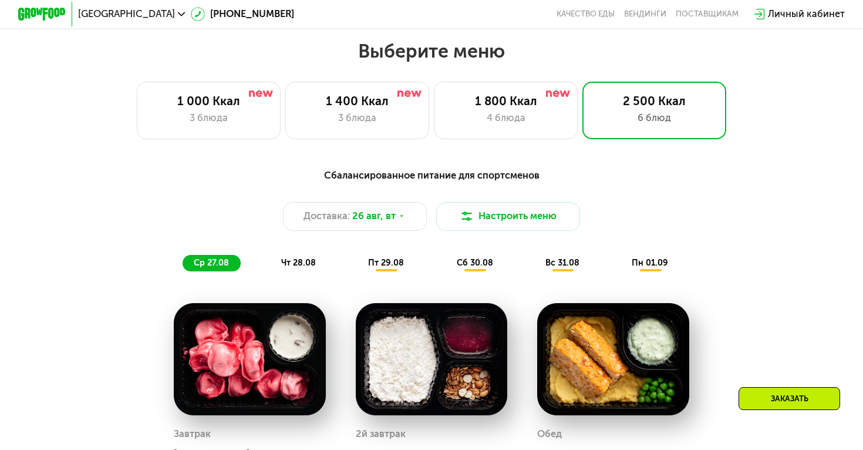
click at [358, 260] on div "чт 28.08" at bounding box center [387, 263] width 59 height 17
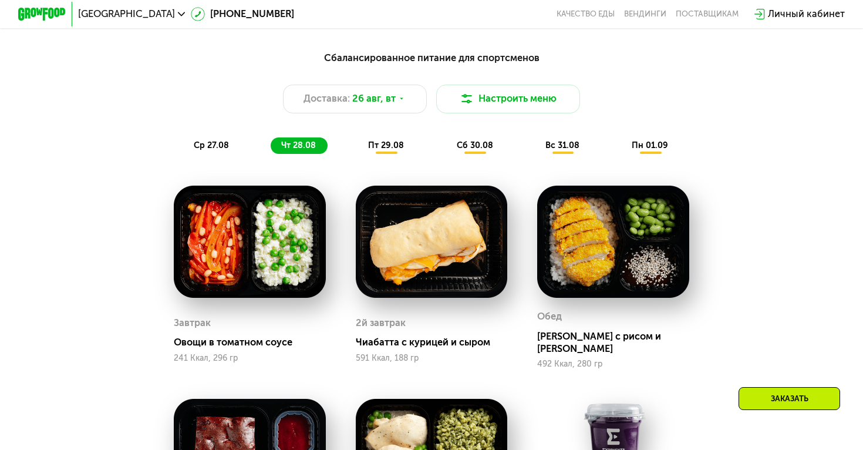
scroll to position [442, 0]
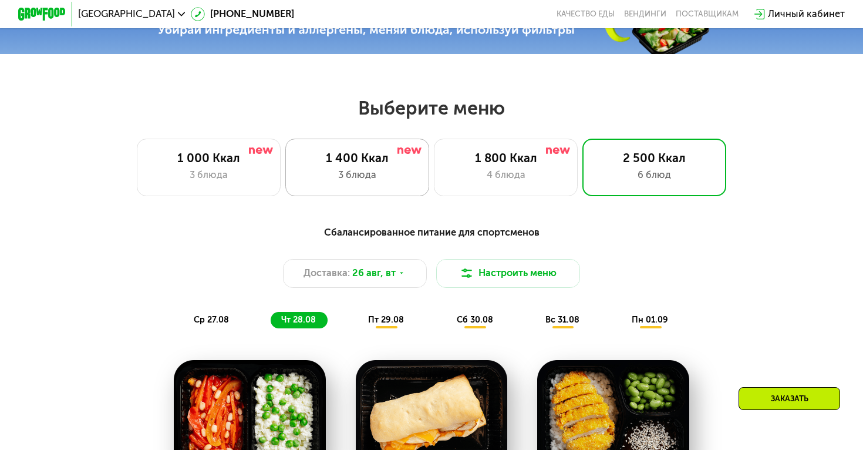
click at [434, 165] on div "1 400 Ккал 3 блюда" at bounding box center [506, 168] width 144 height 58
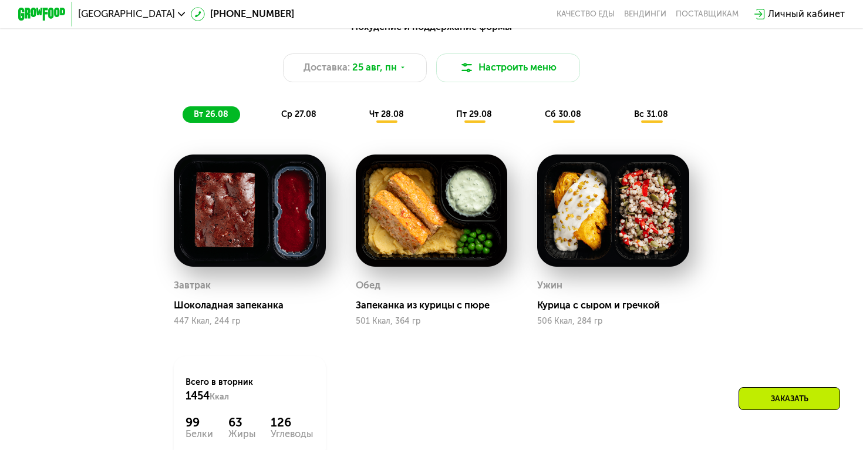
scroll to position [646, 0]
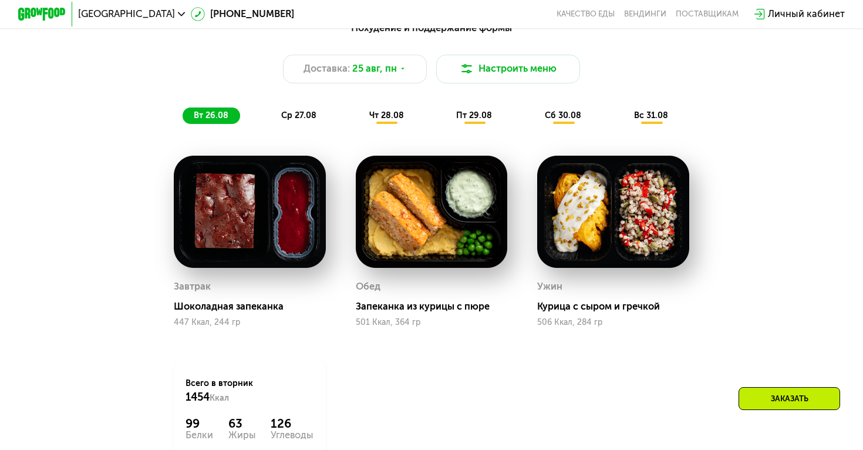
click at [305, 119] on span "ср 27.08" at bounding box center [298, 115] width 35 height 10
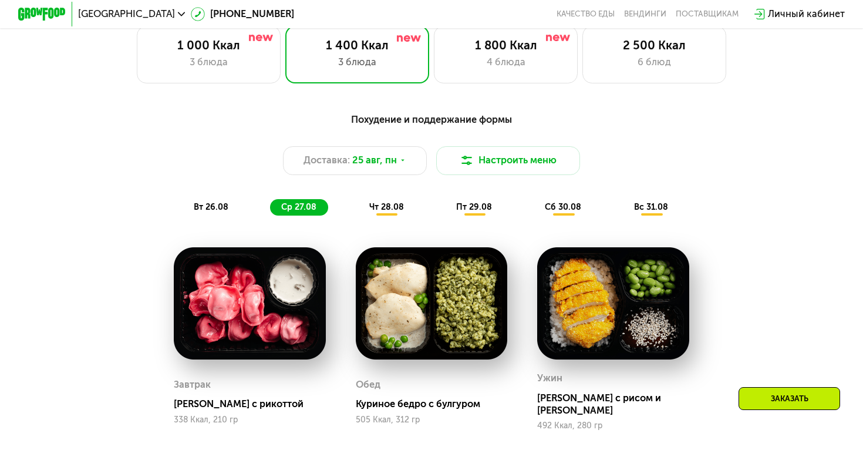
scroll to position [549, 0]
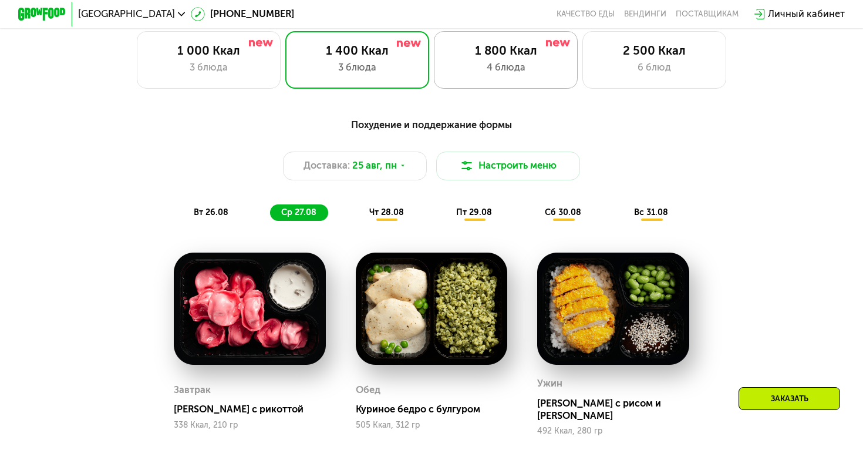
click at [476, 68] on div "4 блюда" at bounding box center [505, 67] width 119 height 15
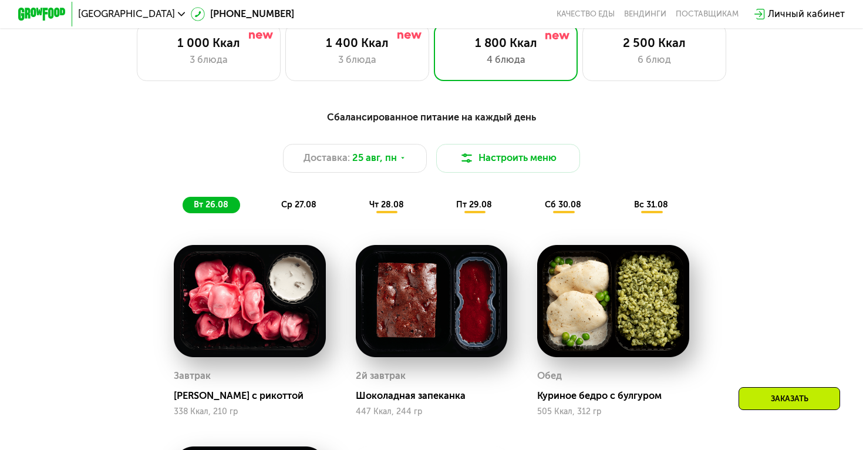
scroll to position [551, 0]
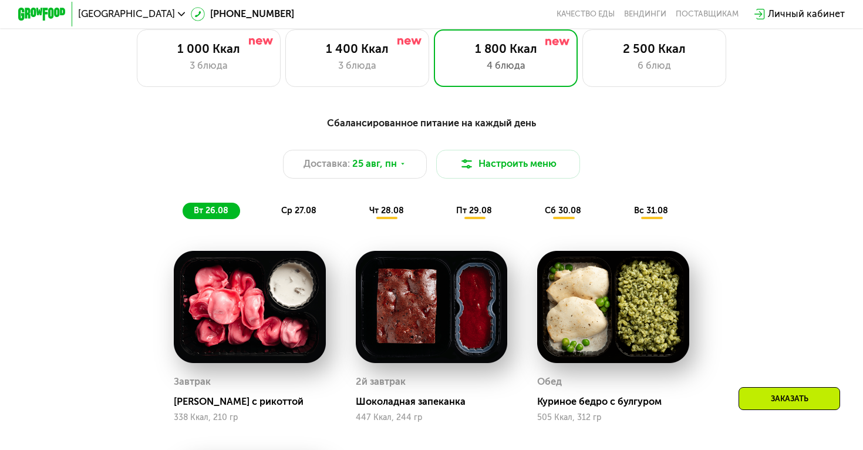
click at [307, 207] on span "ср 27.08" at bounding box center [298, 211] width 35 height 10
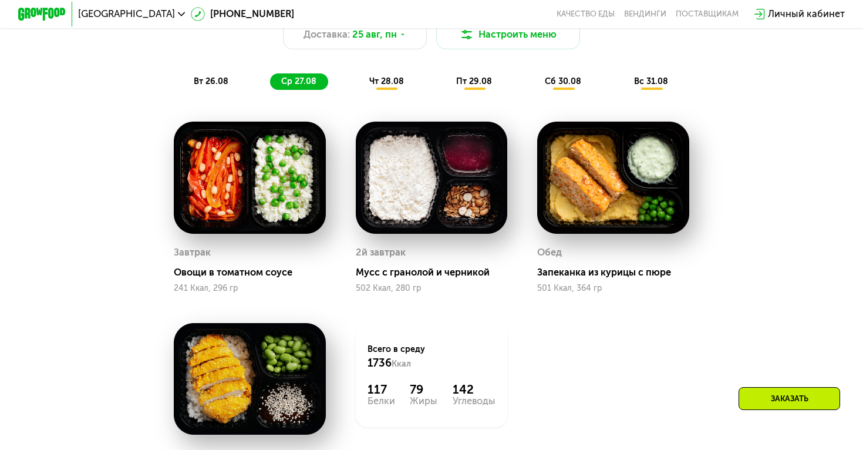
scroll to position [687, 0]
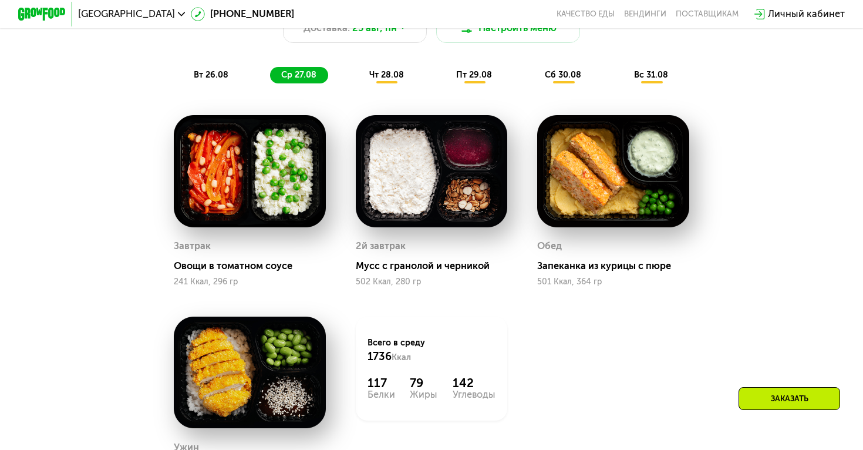
click at [384, 79] on span "чт 28.08" at bounding box center [386, 75] width 35 height 10
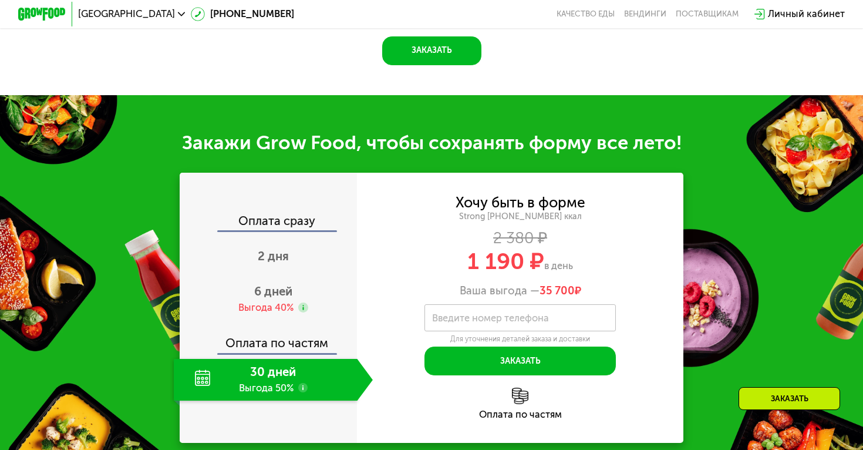
scroll to position [1317, 0]
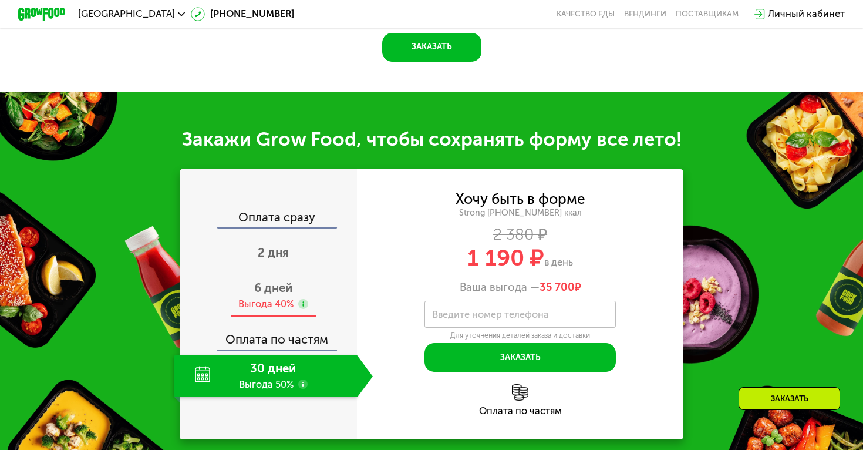
click at [257, 281] on span "6 дней" at bounding box center [273, 288] width 38 height 14
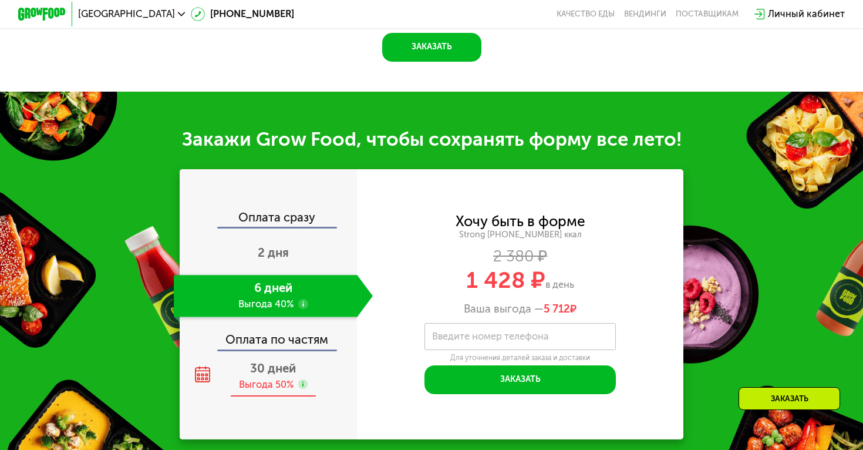
click at [261, 361] on span "30 дней" at bounding box center [273, 368] width 46 height 14
